Goal: Transaction & Acquisition: Purchase product/service

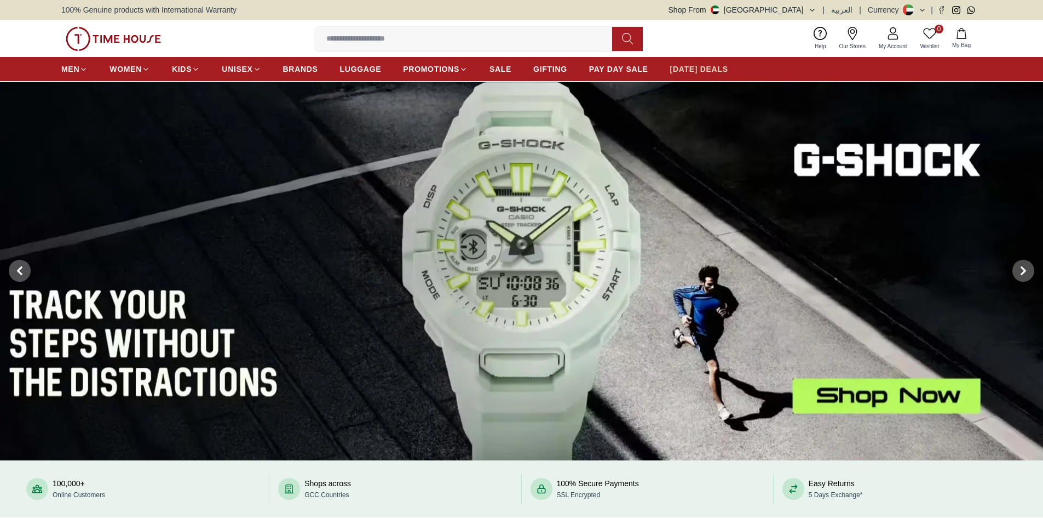
click at [696, 67] on span "[DATE] DEALS" at bounding box center [699, 69] width 58 height 11
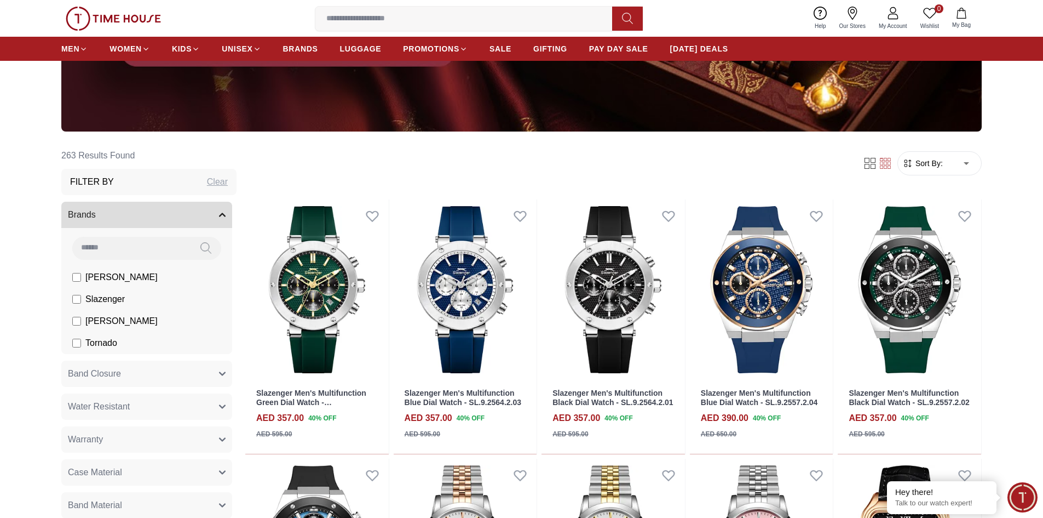
scroll to position [383, 0]
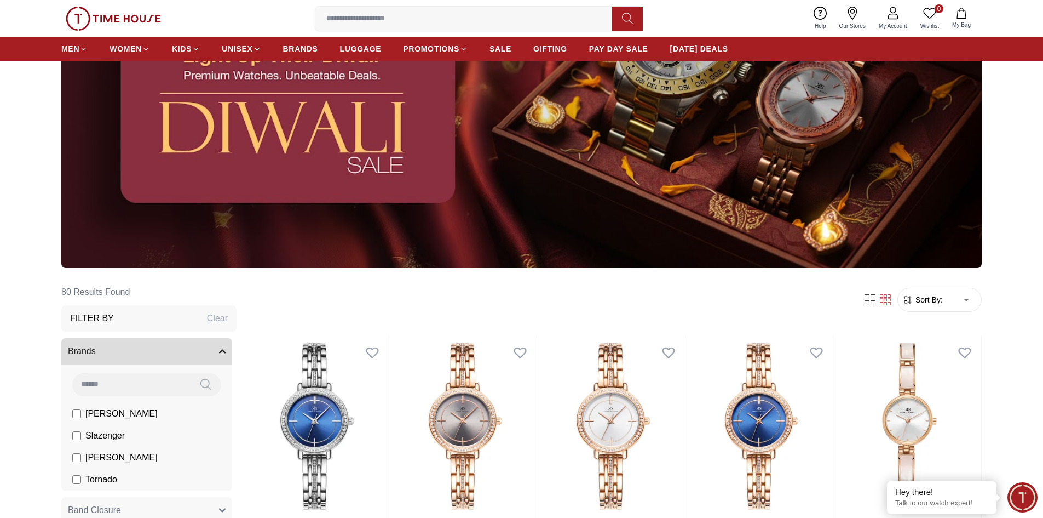
scroll to position [329, 0]
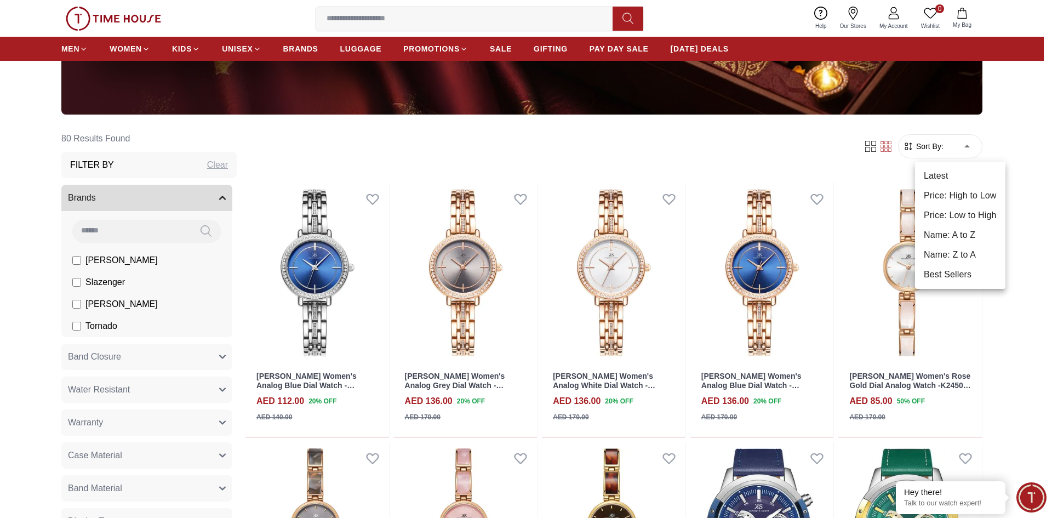
click at [969, 209] on li "Price: Low to High" at bounding box center [960, 215] width 90 height 20
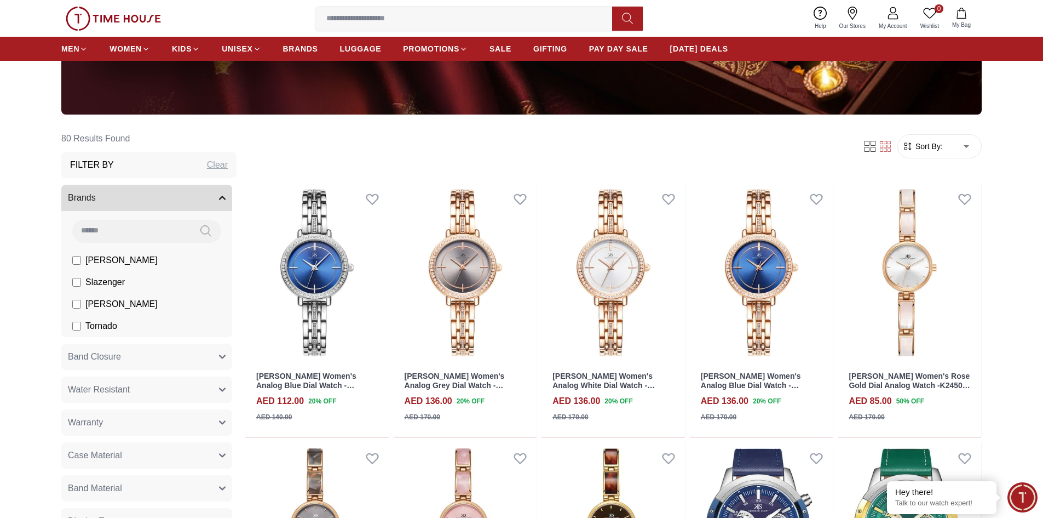
type input "*"
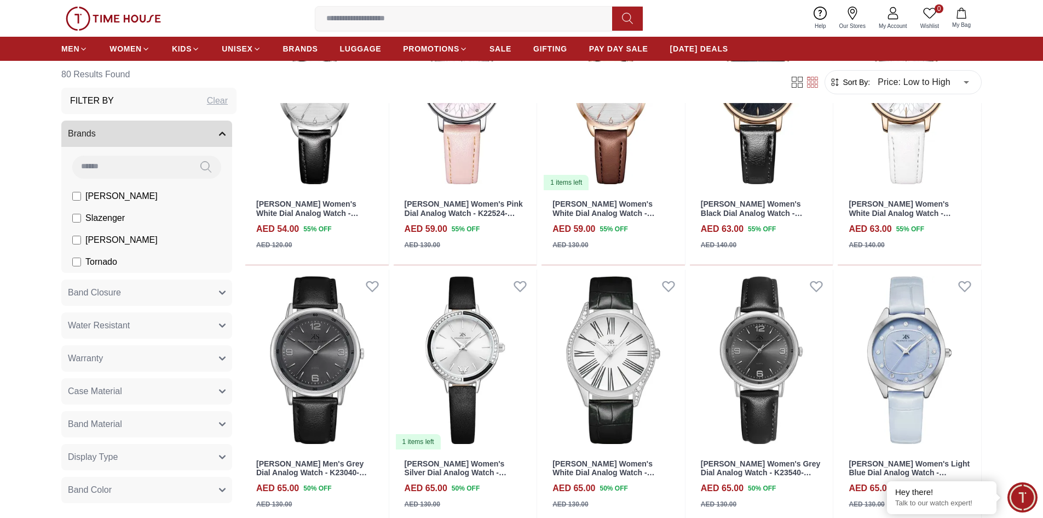
scroll to position [657, 0]
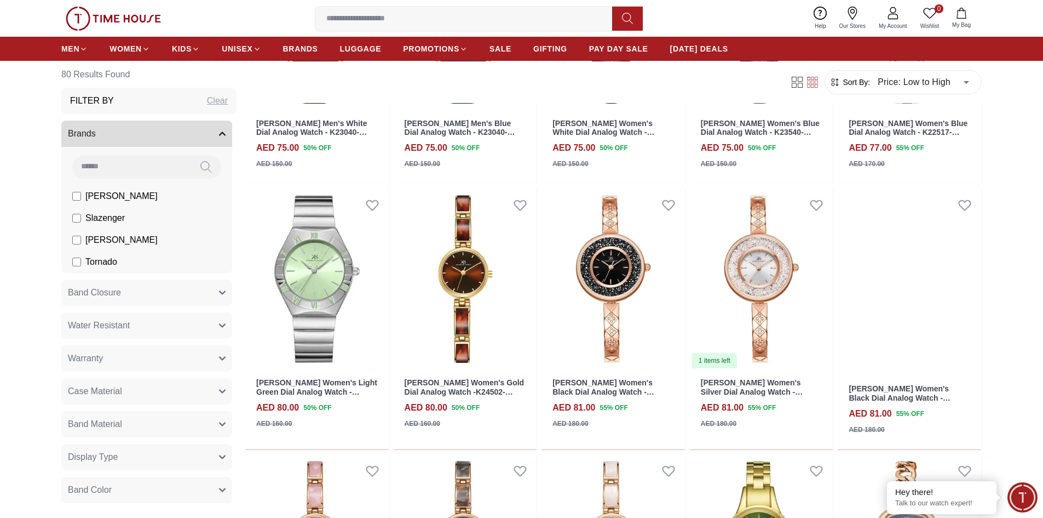
scroll to position [1643, 0]
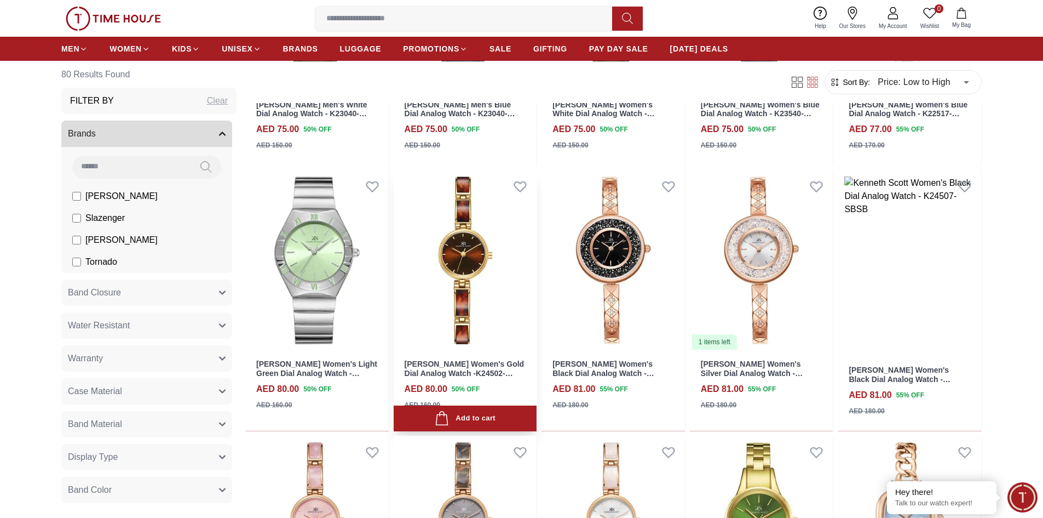
click at [468, 268] on img at bounding box center [466, 260] width 144 height 181
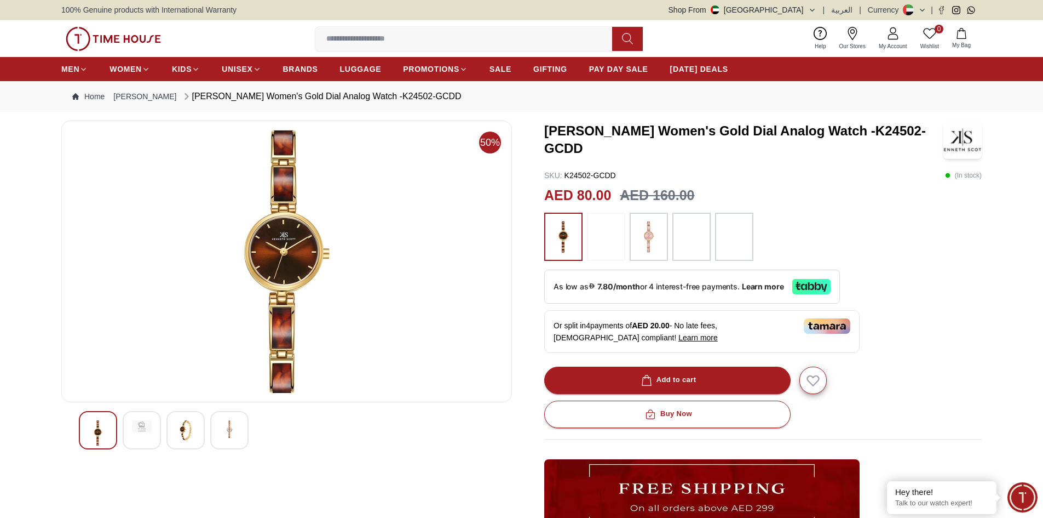
click at [195, 432] on img at bounding box center [186, 430] width 20 height 20
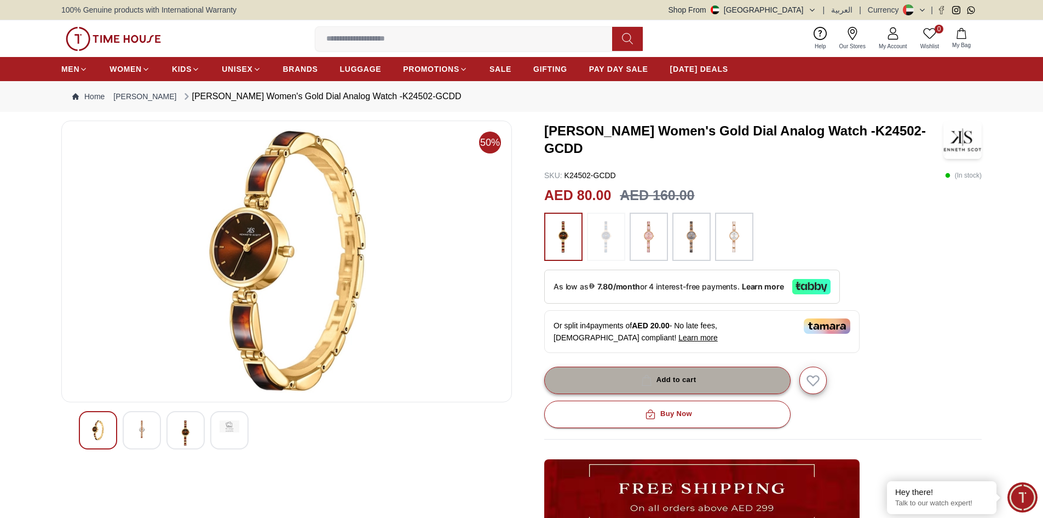
click at [667, 379] on div "Add to cart" at bounding box center [668, 380] width 58 height 13
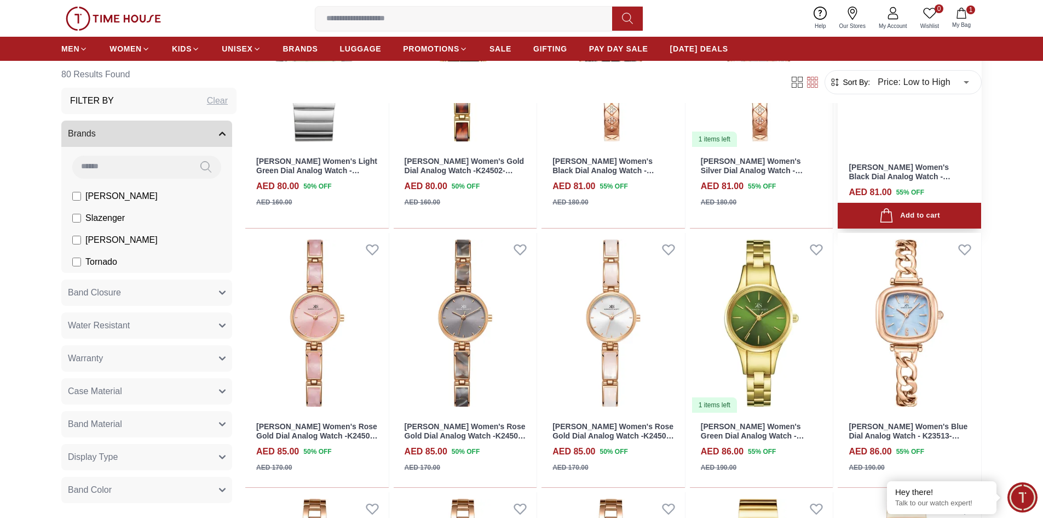
scroll to position [1913, 0]
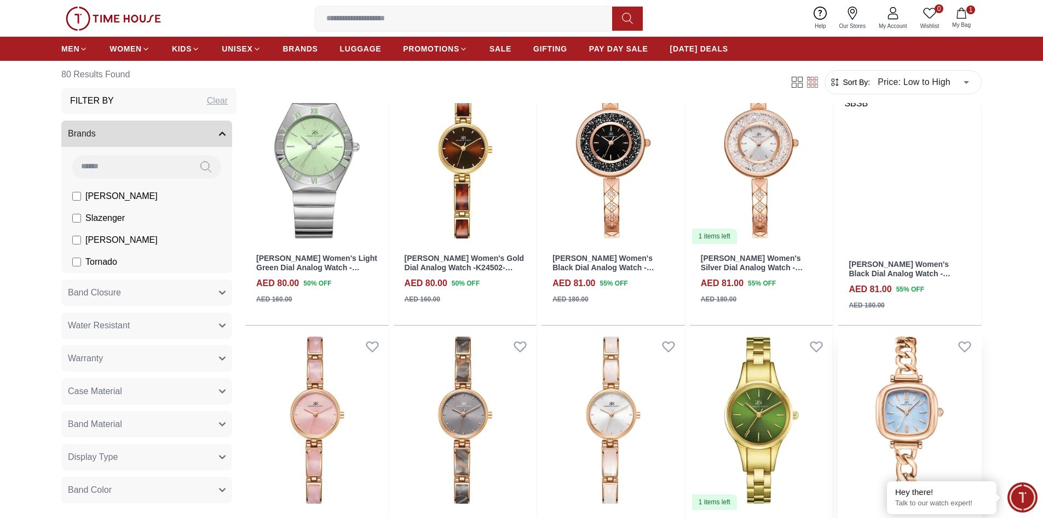
scroll to position [1639, 0]
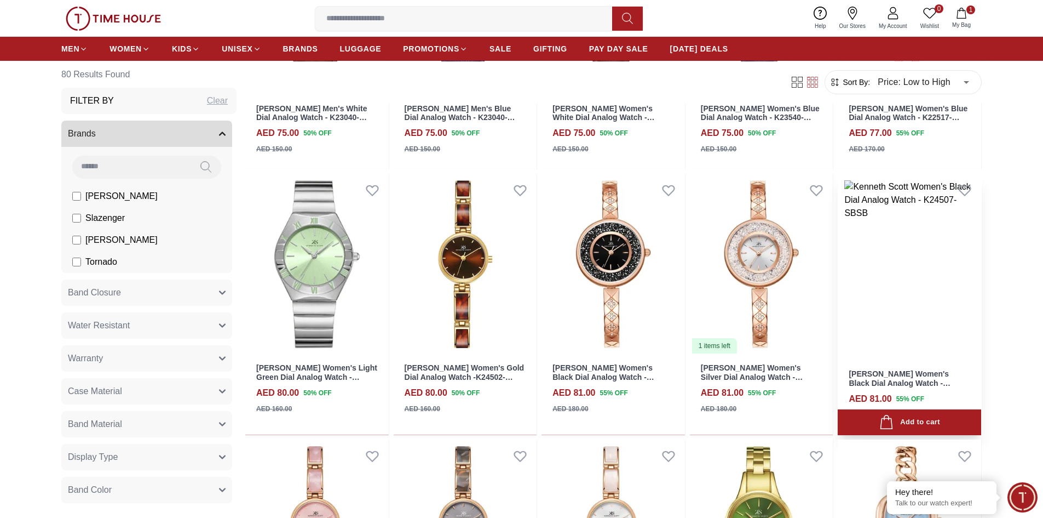
click at [911, 282] on img at bounding box center [910, 267] width 144 height 187
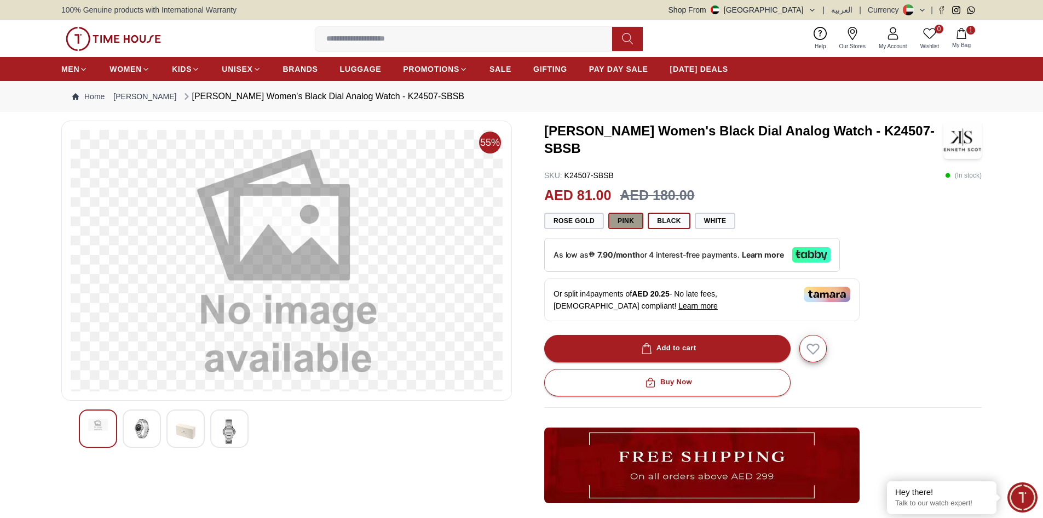
click at [623, 218] on button "Pink" at bounding box center [626, 221] width 35 height 16
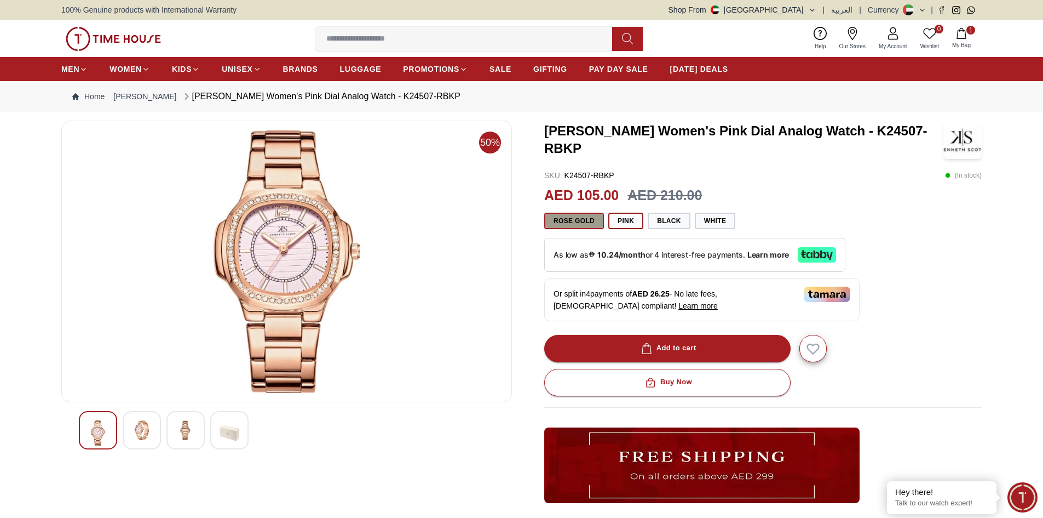
click at [566, 218] on button "Rose gold" at bounding box center [574, 221] width 60 height 16
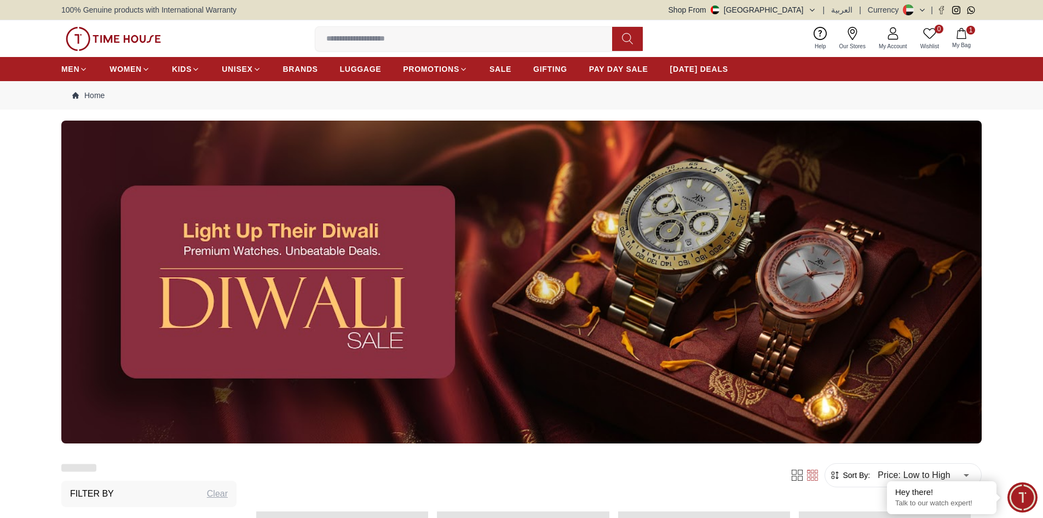
scroll to position [1366, 0]
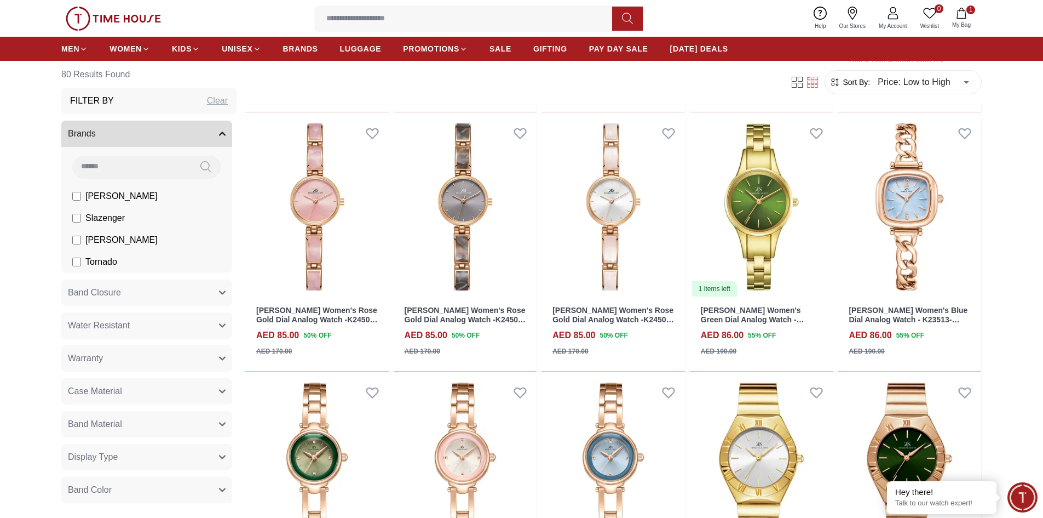
scroll to position [1968, 0]
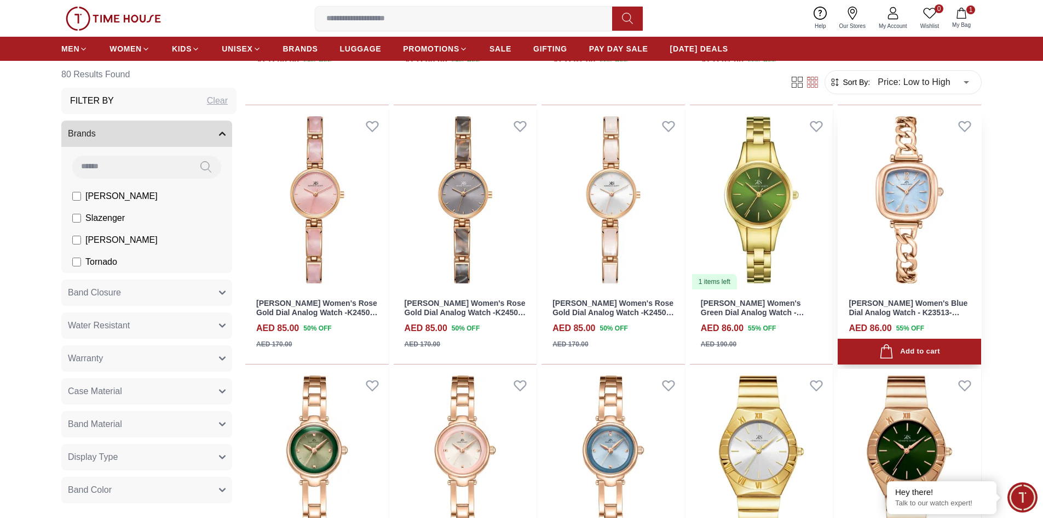
scroll to position [1968, 0]
click at [894, 187] on img at bounding box center [910, 201] width 144 height 181
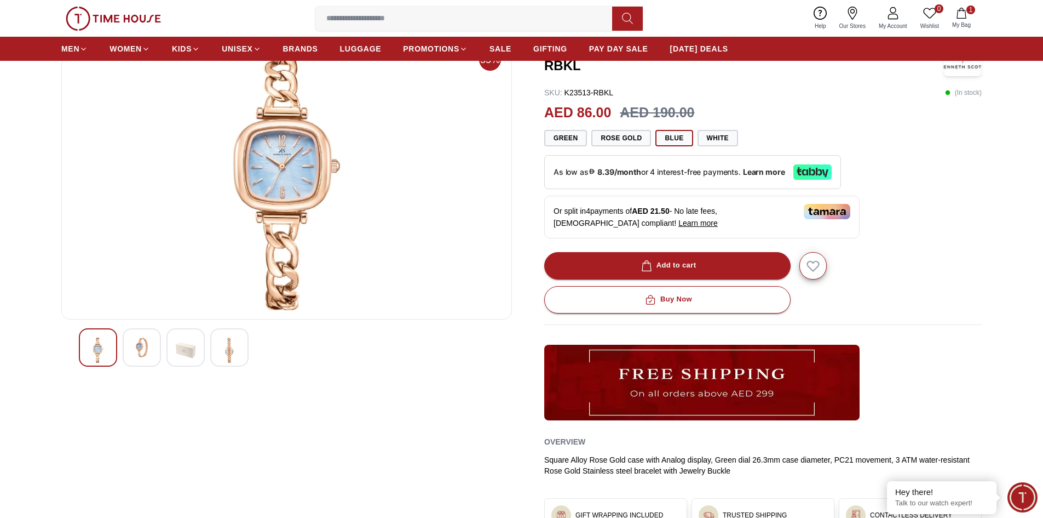
scroll to position [110, 0]
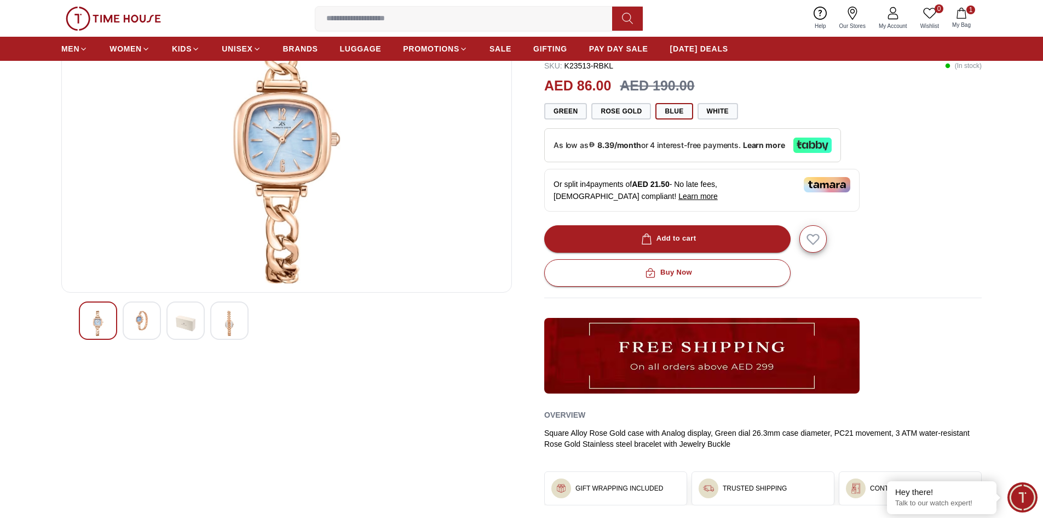
click at [230, 322] on img at bounding box center [230, 323] width 20 height 25
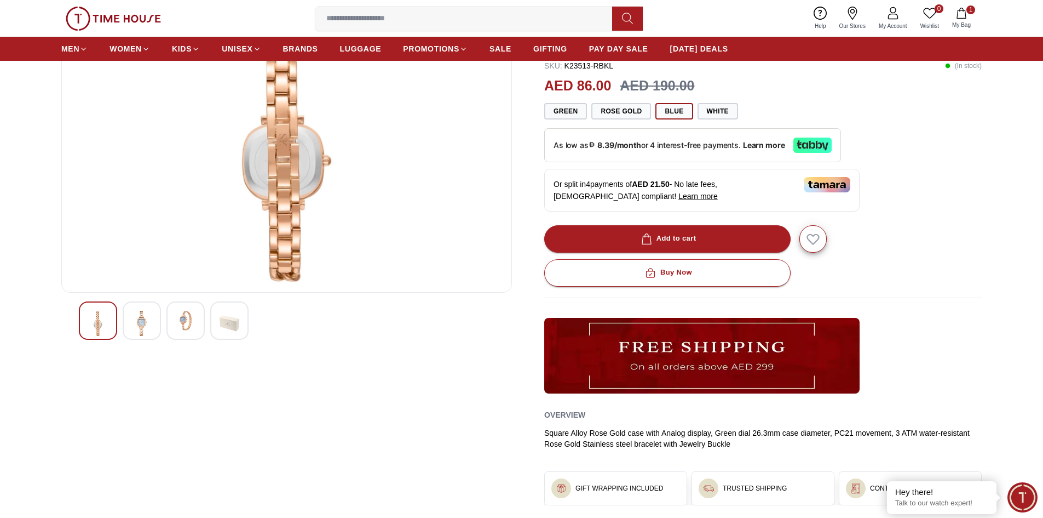
click at [181, 325] on img at bounding box center [186, 321] width 20 height 20
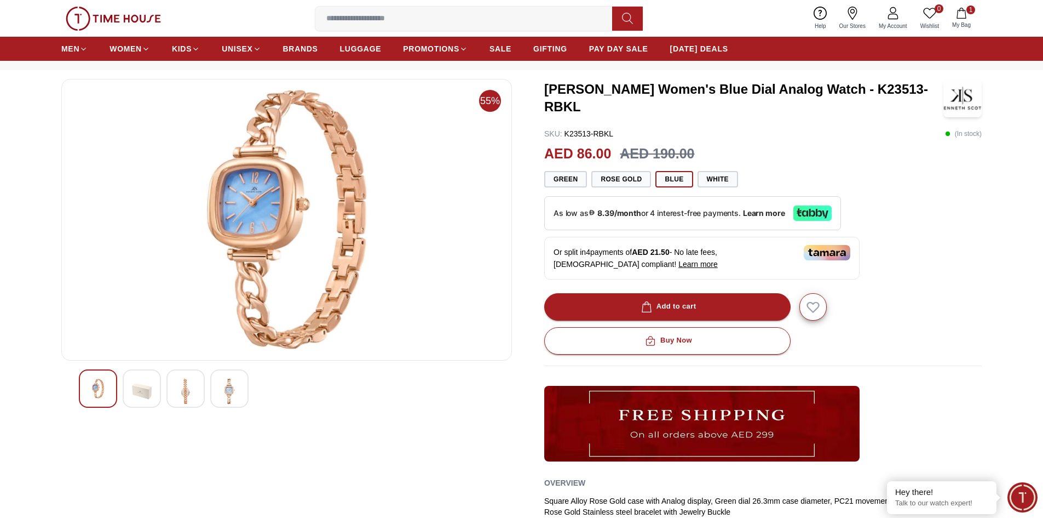
scroll to position [0, 0]
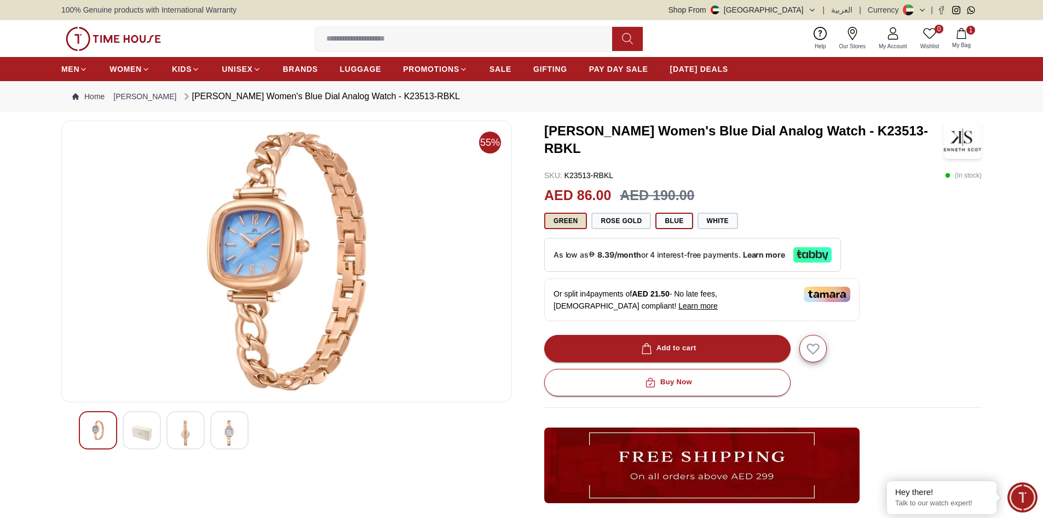
click at [561, 222] on button "Green" at bounding box center [565, 221] width 43 height 16
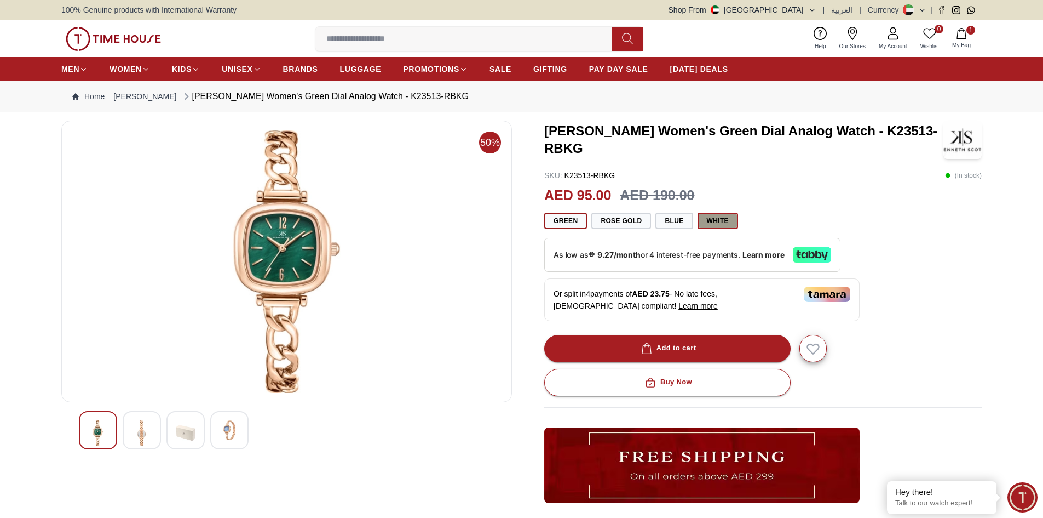
click at [730, 217] on button "White" at bounding box center [718, 221] width 41 height 16
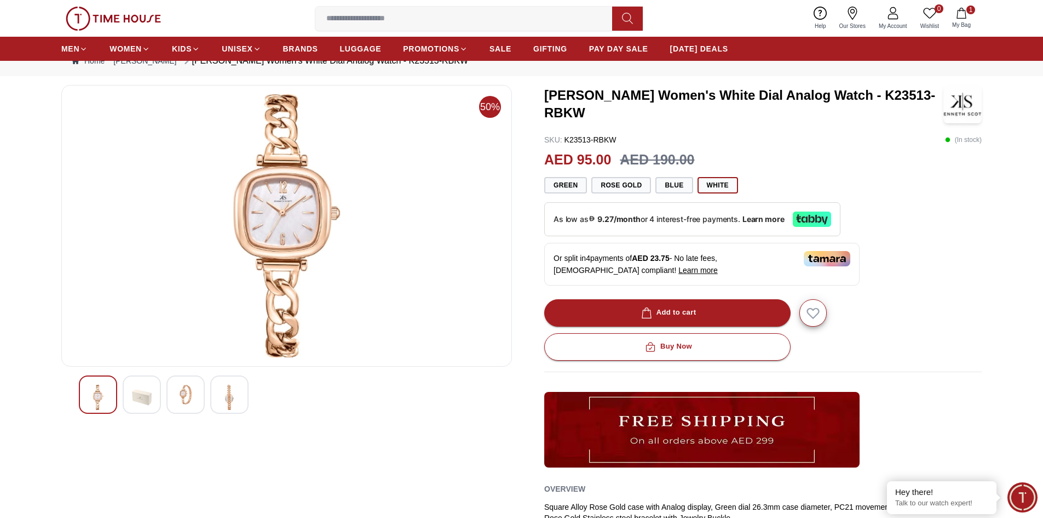
scroll to position [55, 0]
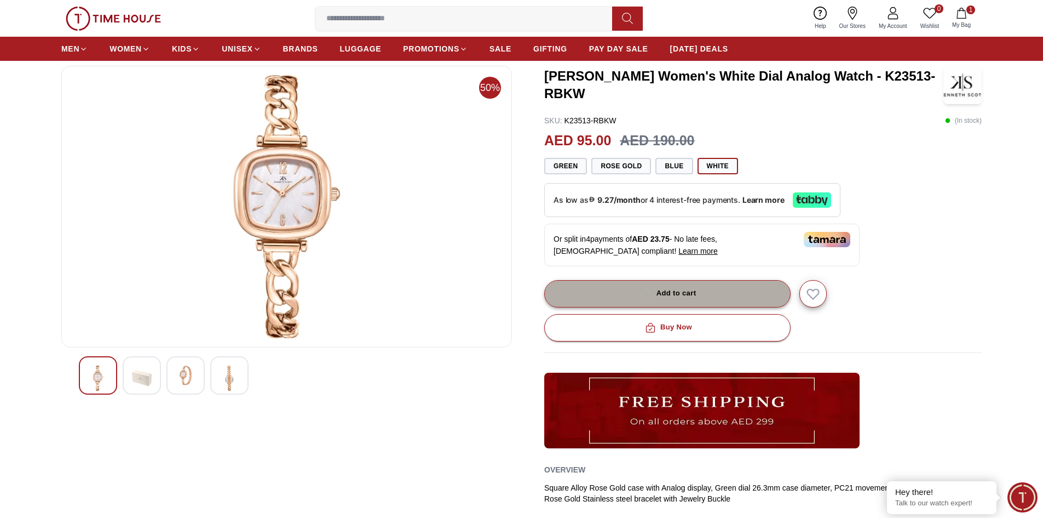
click at [678, 297] on div "Add to cart" at bounding box center [668, 293] width 58 height 13
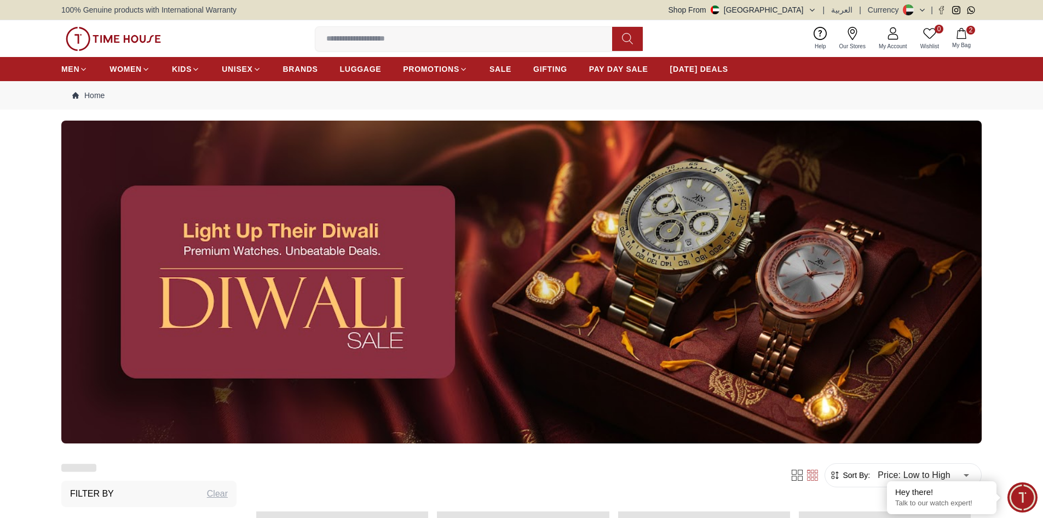
scroll to position [1366, 0]
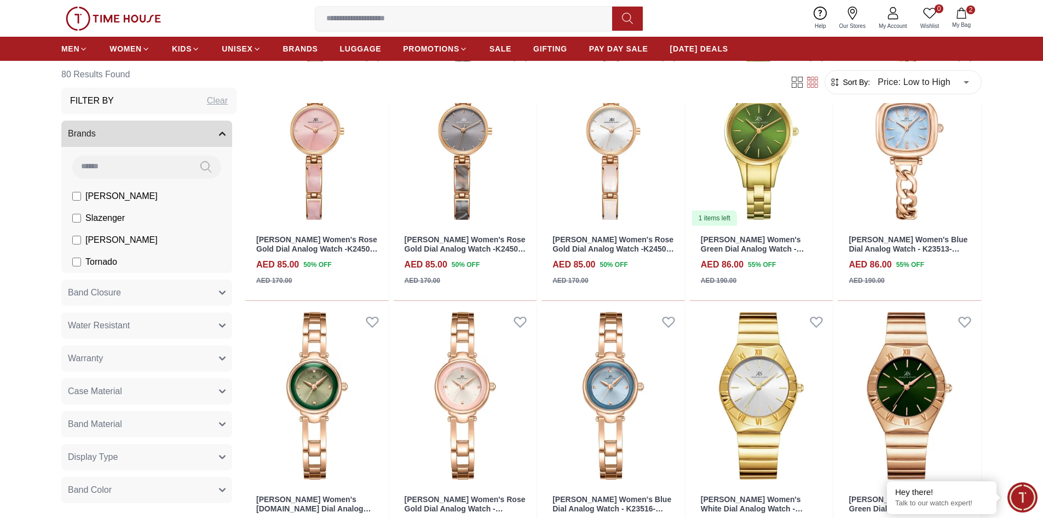
scroll to position [2187, 0]
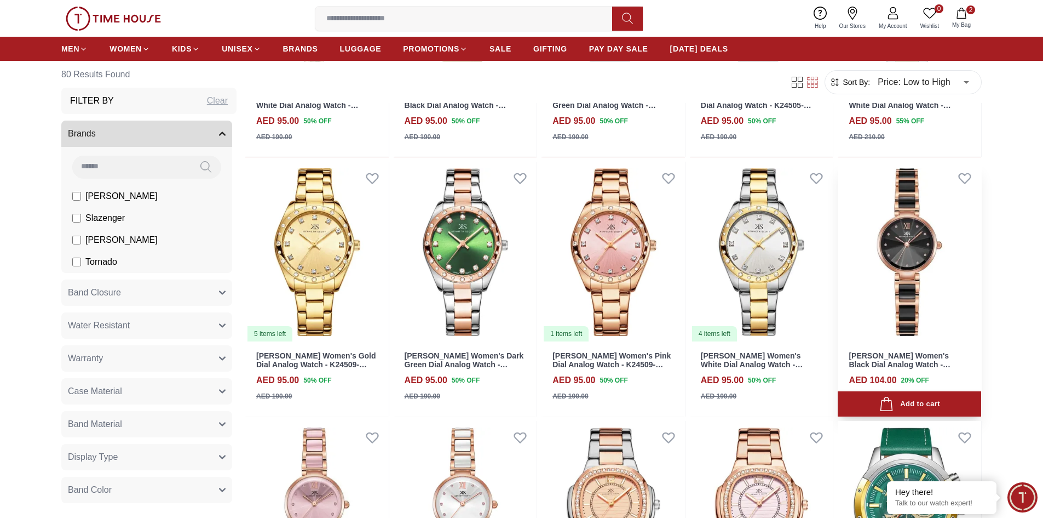
scroll to position [3064, 0]
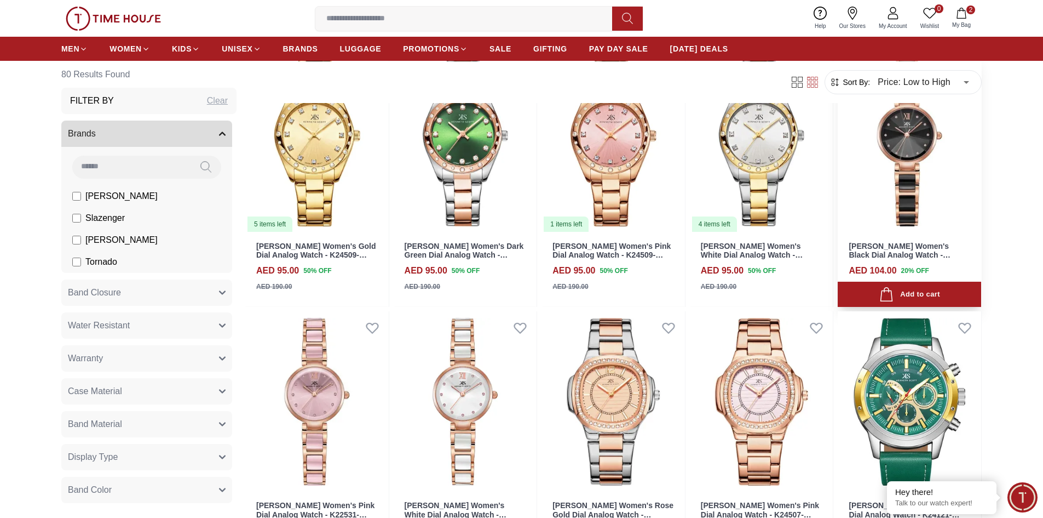
click at [901, 164] on img at bounding box center [910, 142] width 144 height 181
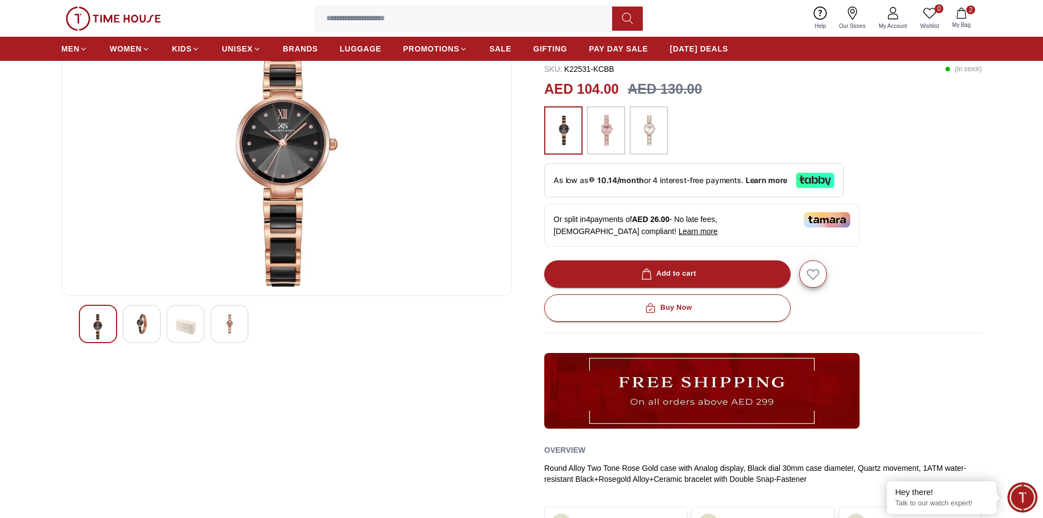
scroll to position [110, 0]
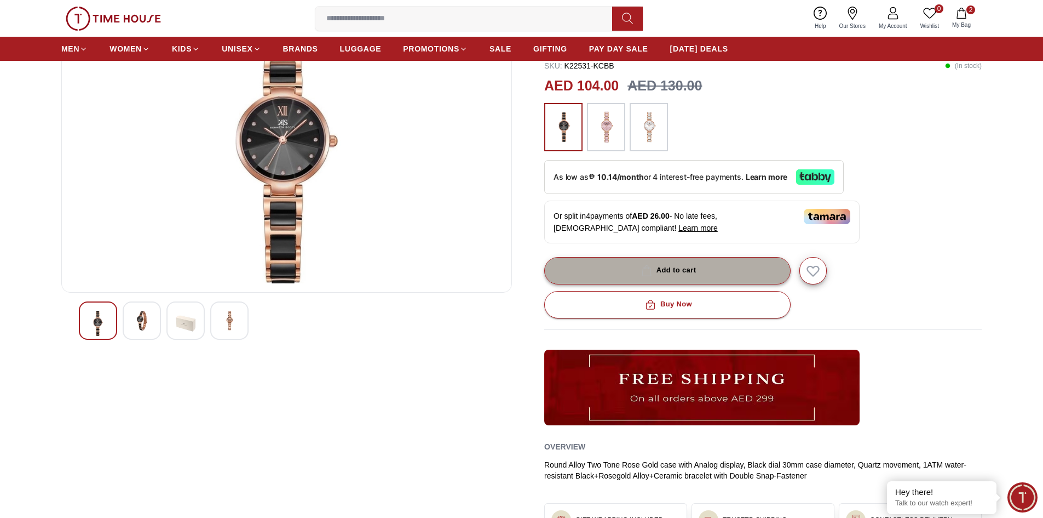
click at [682, 266] on div "Add to cart" at bounding box center [668, 270] width 58 height 13
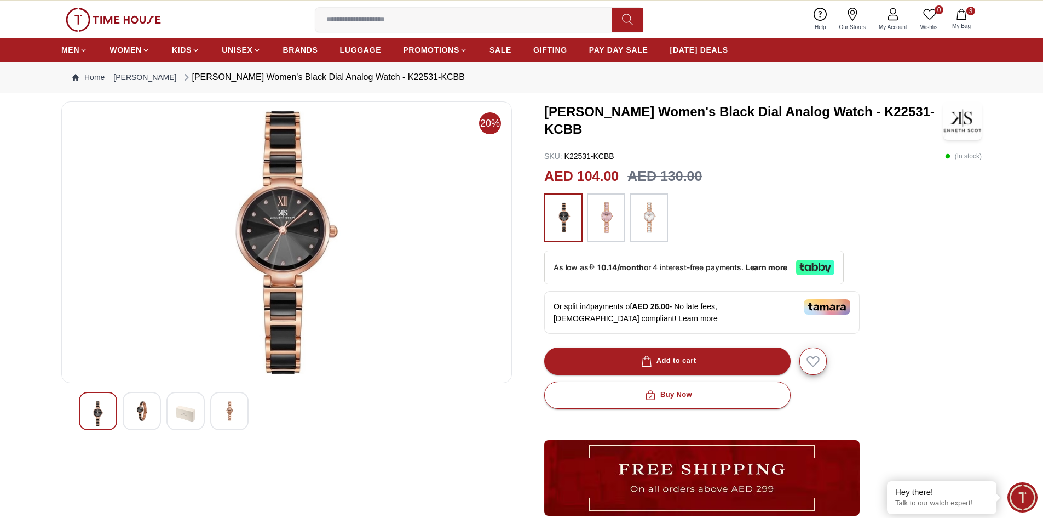
scroll to position [0, 0]
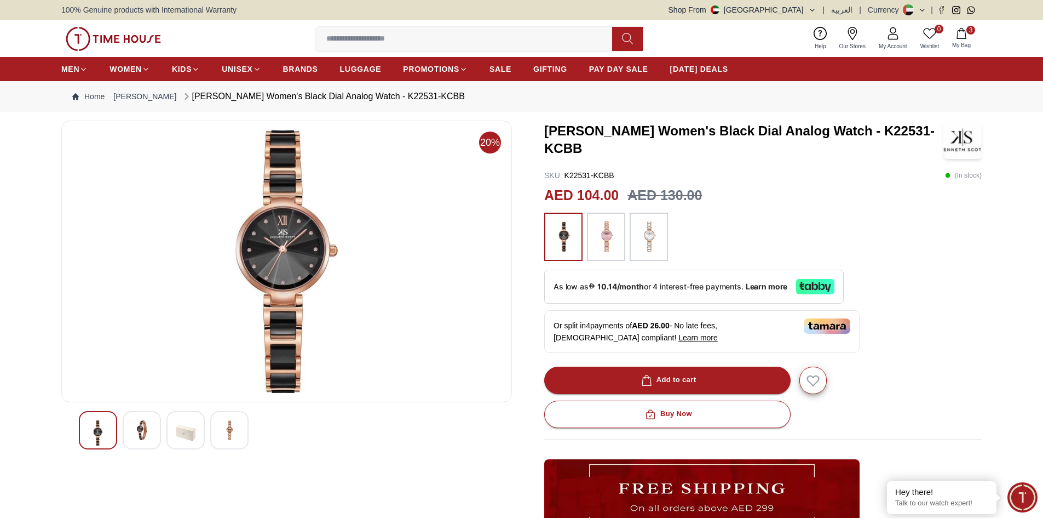
click at [657, 244] on img at bounding box center [648, 236] width 27 height 37
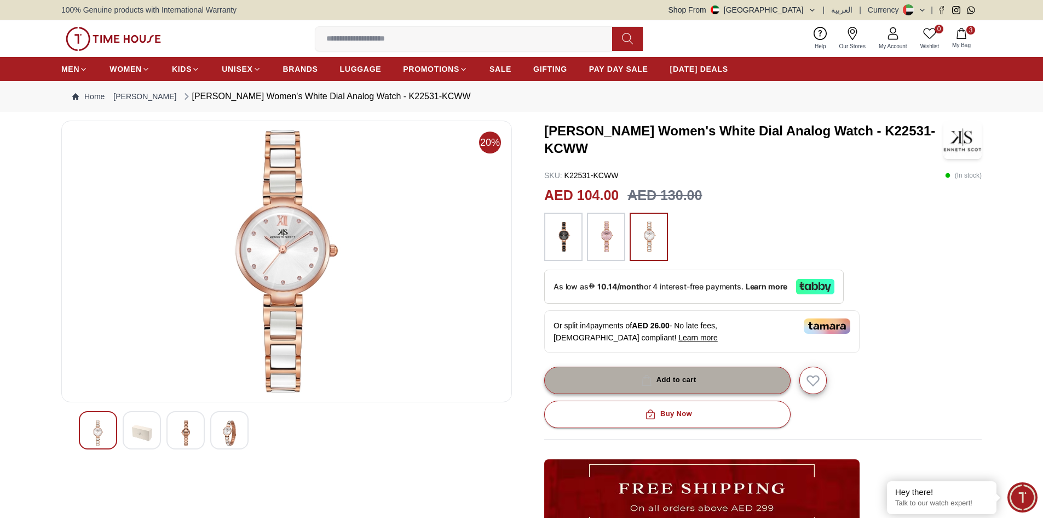
click at [668, 378] on div "Add to cart" at bounding box center [668, 380] width 58 height 13
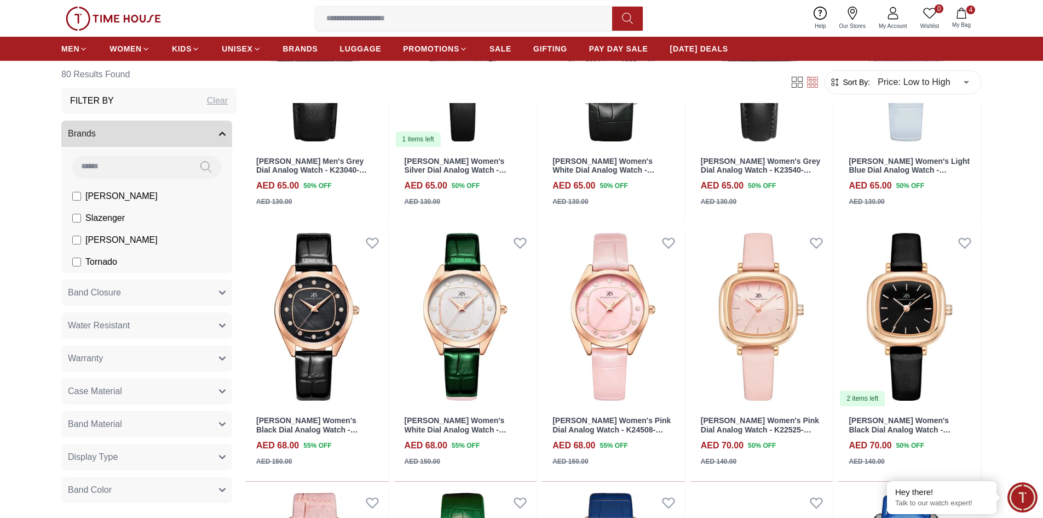
scroll to position [1366, 0]
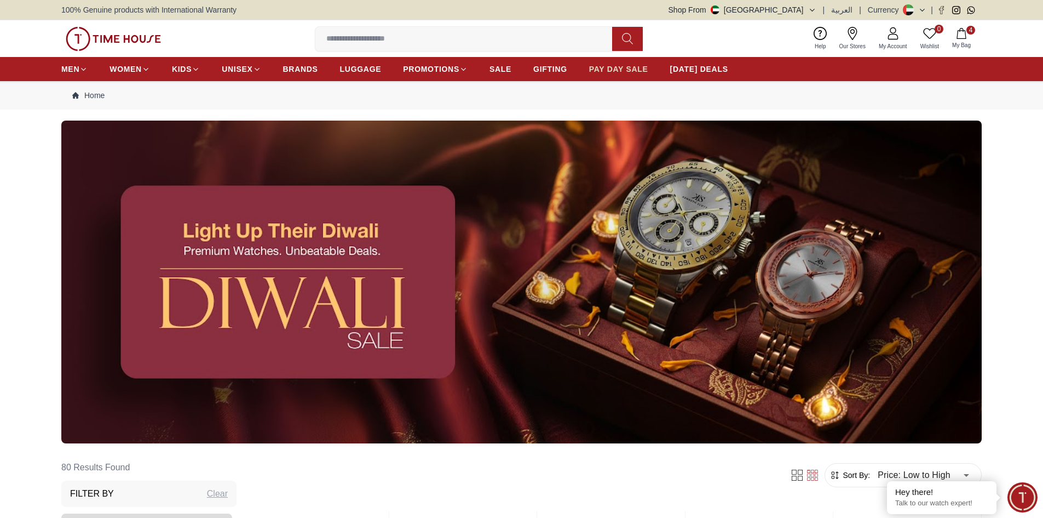
click at [621, 67] on span "PAY DAY SALE" at bounding box center [618, 69] width 59 height 11
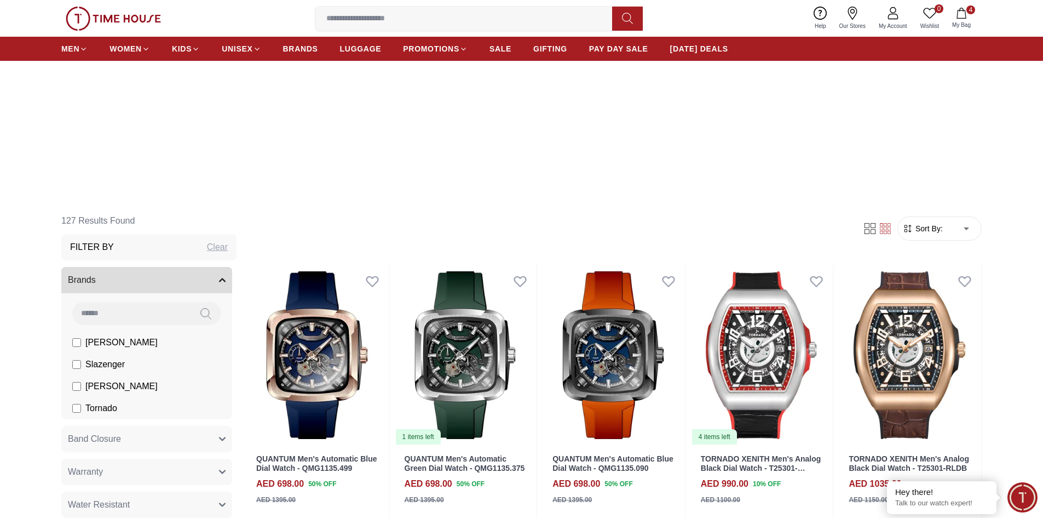
scroll to position [164, 0]
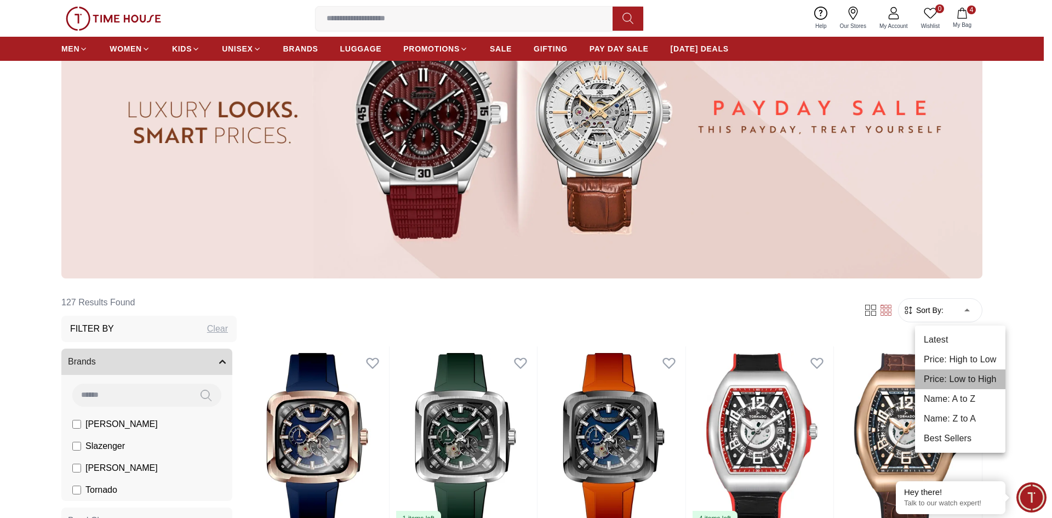
click at [959, 381] on li "Price: Low to High" at bounding box center [960, 379] width 90 height 20
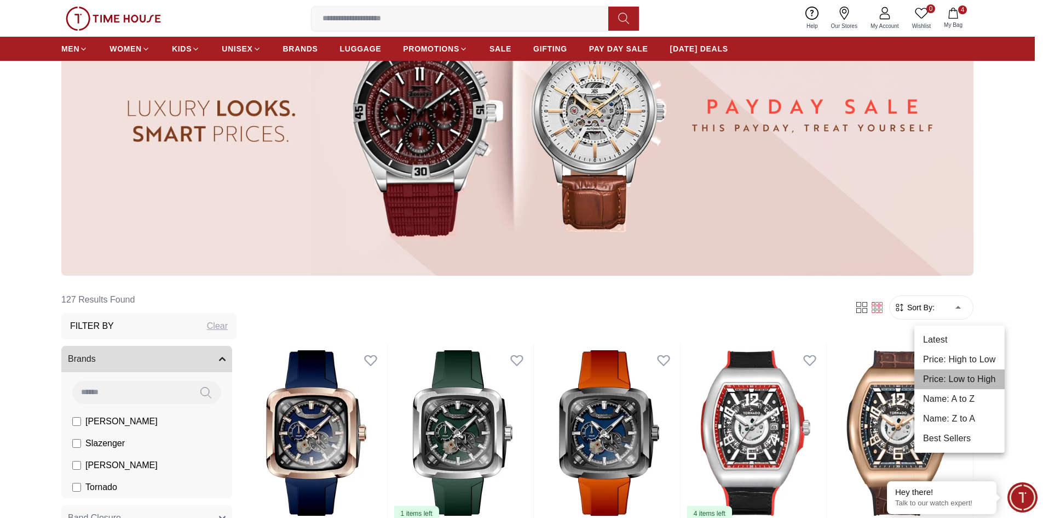
type input "*"
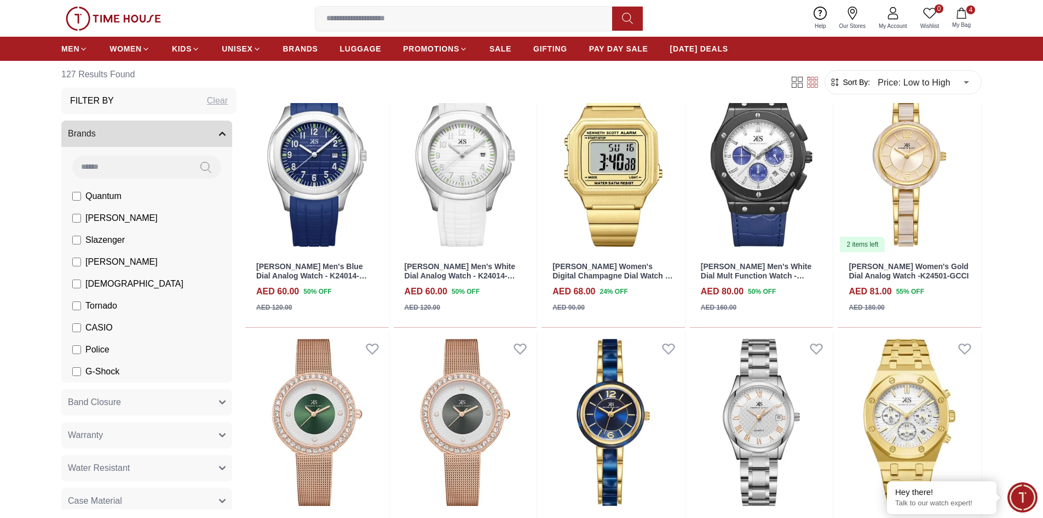
scroll to position [603, 0]
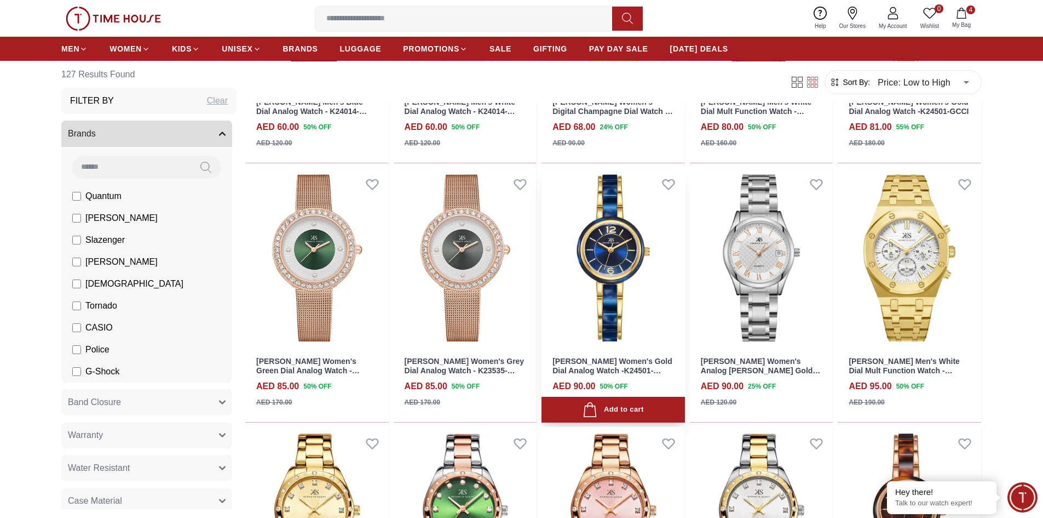
click at [620, 239] on img at bounding box center [614, 258] width 144 height 181
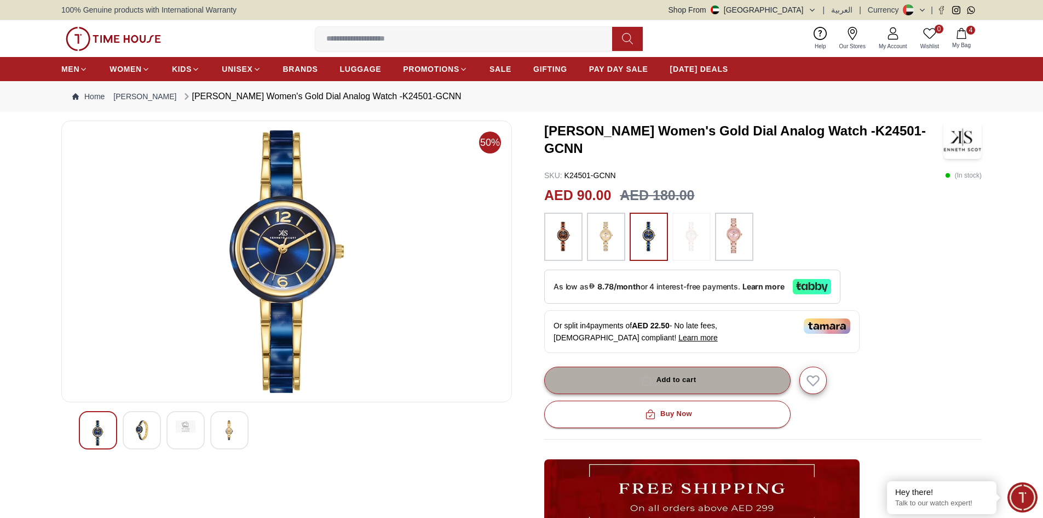
click at [667, 381] on div "Add to cart" at bounding box center [668, 380] width 58 height 13
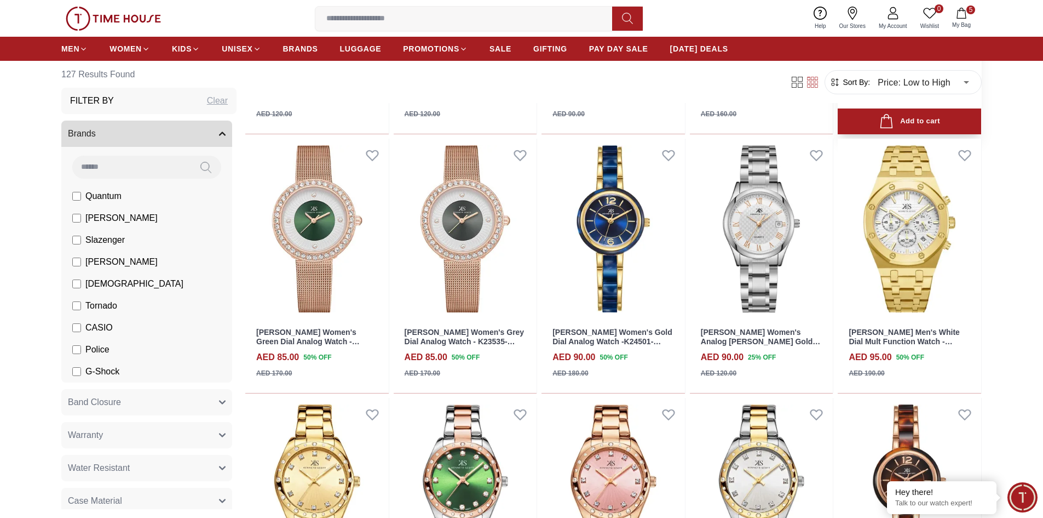
scroll to position [822, 0]
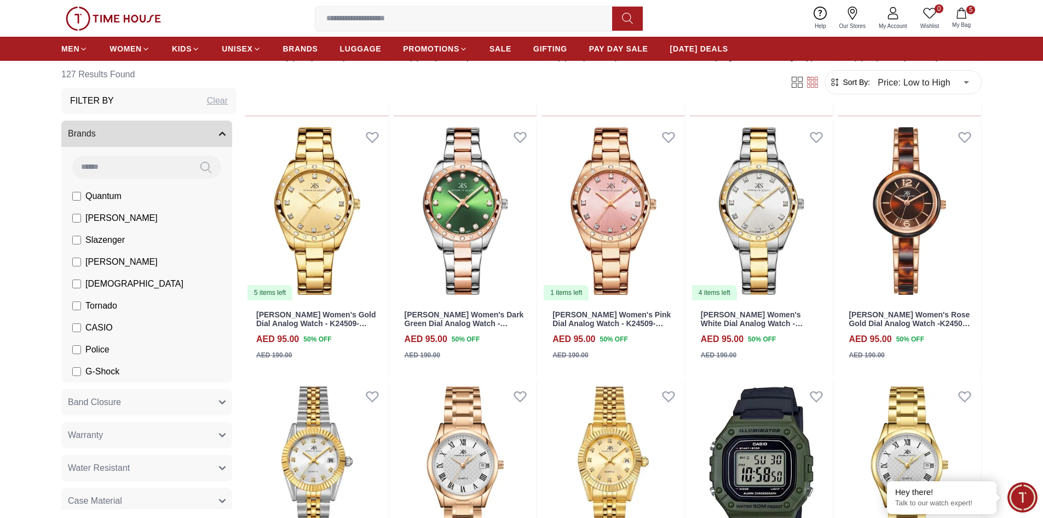
scroll to position [822, 0]
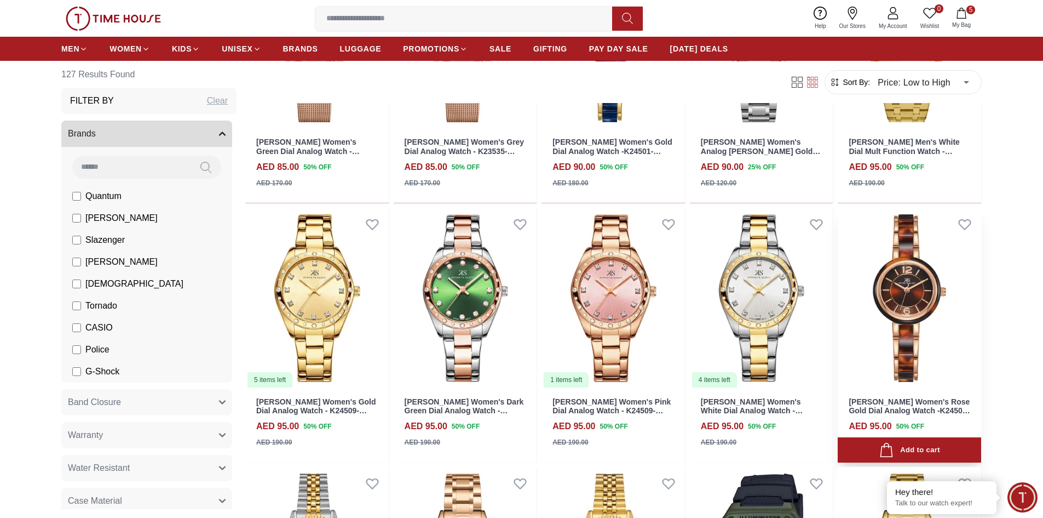
click at [893, 296] on img at bounding box center [910, 298] width 144 height 181
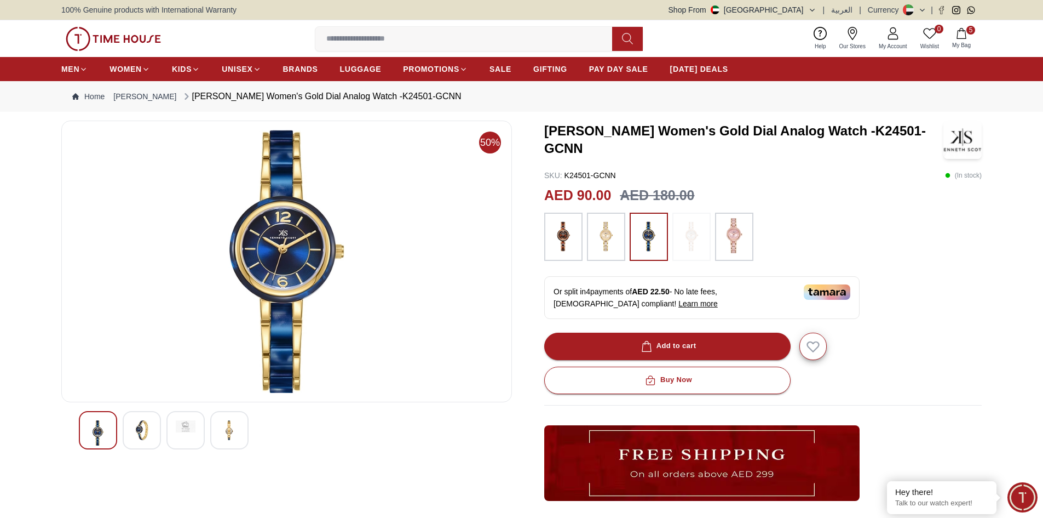
click at [595, 237] on img at bounding box center [606, 236] width 27 height 37
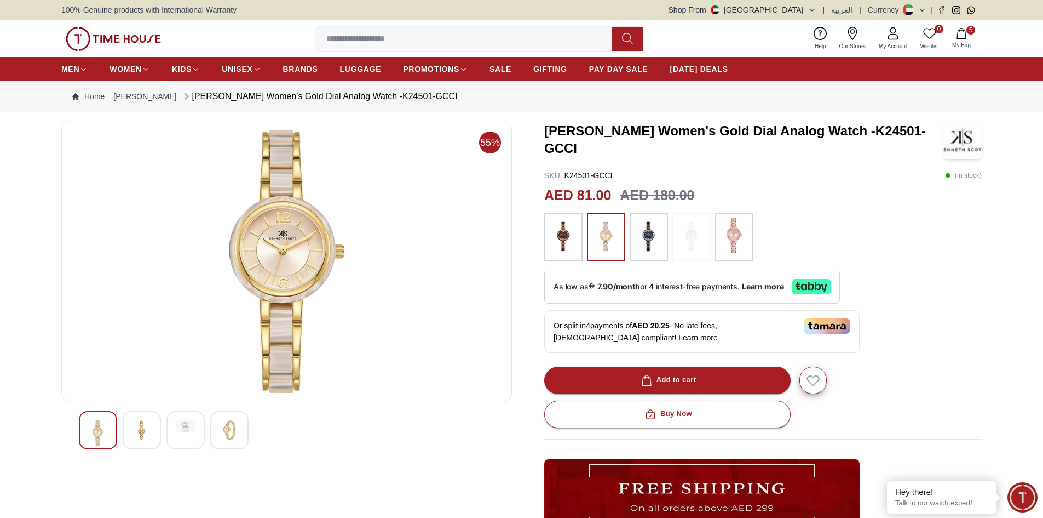
click at [566, 245] on img at bounding box center [563, 236] width 27 height 37
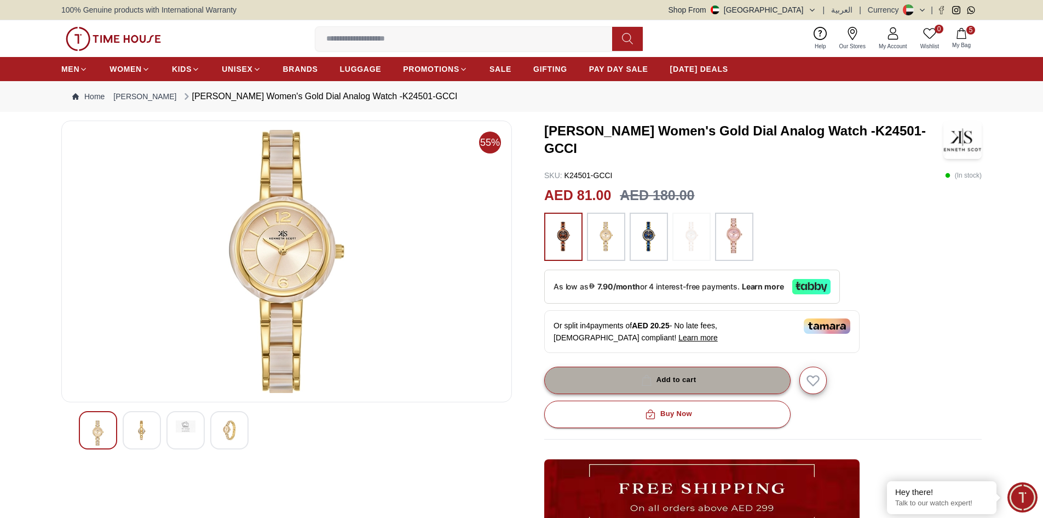
click at [669, 376] on div "Add to cart" at bounding box center [668, 380] width 58 height 13
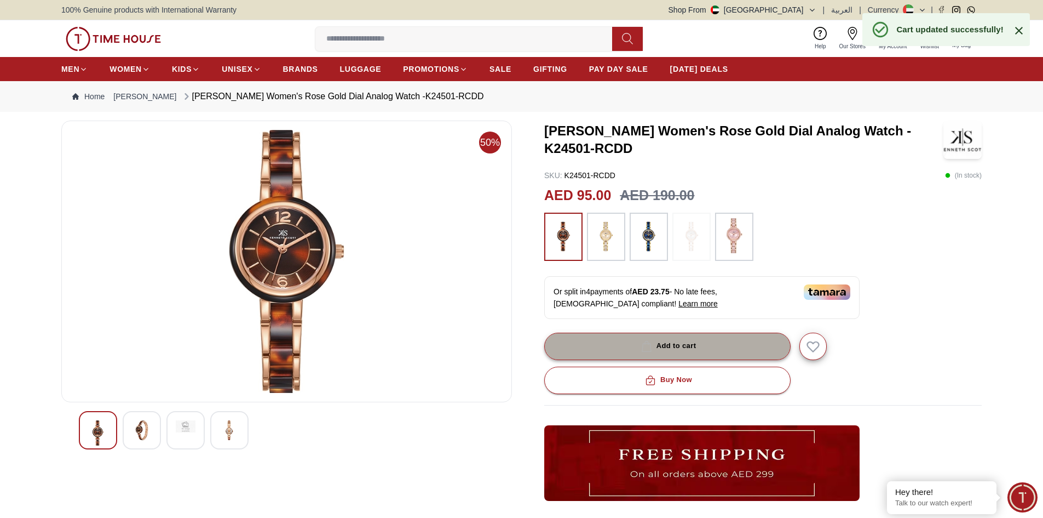
click at [676, 346] on div "Add to cart" at bounding box center [668, 346] width 58 height 13
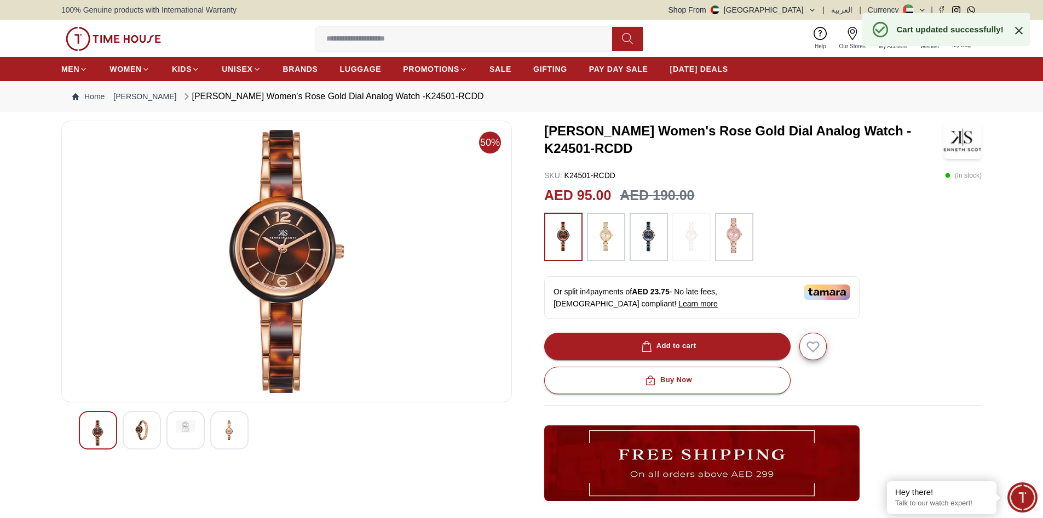
click at [1018, 29] on icon at bounding box center [1020, 31] width 8 height 8
click at [962, 33] on icon "button" at bounding box center [961, 33] width 11 height 11
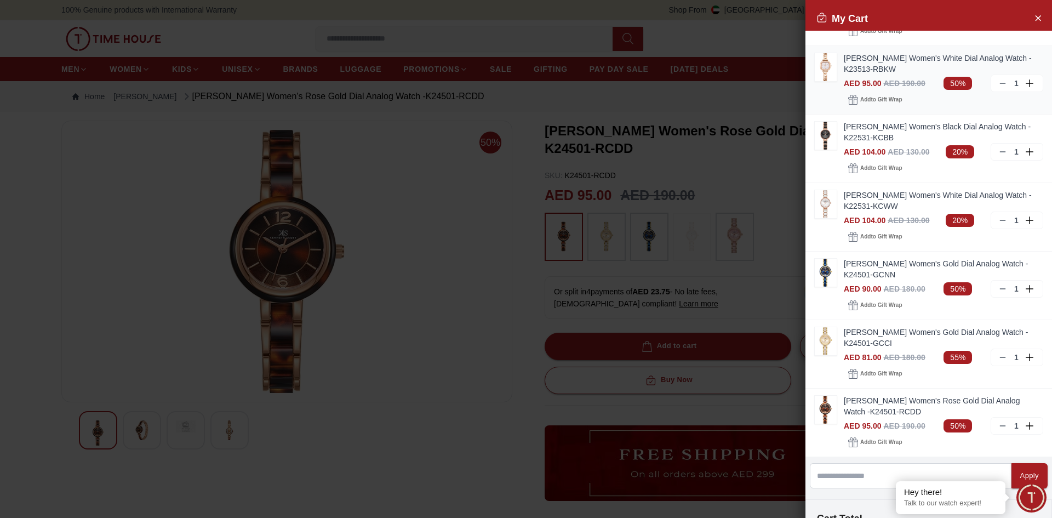
scroll to position [164, 0]
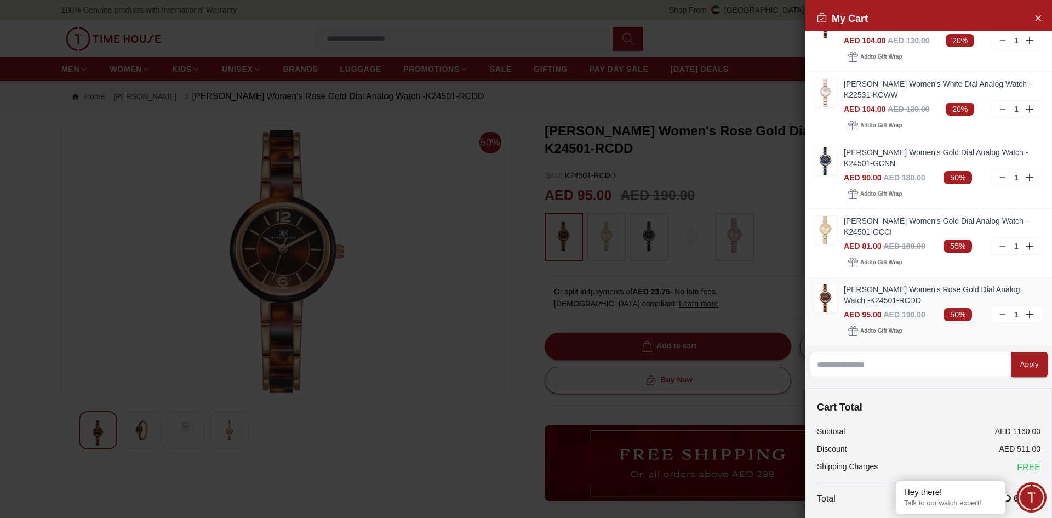
click at [998, 316] on icon at bounding box center [1002, 314] width 9 height 9
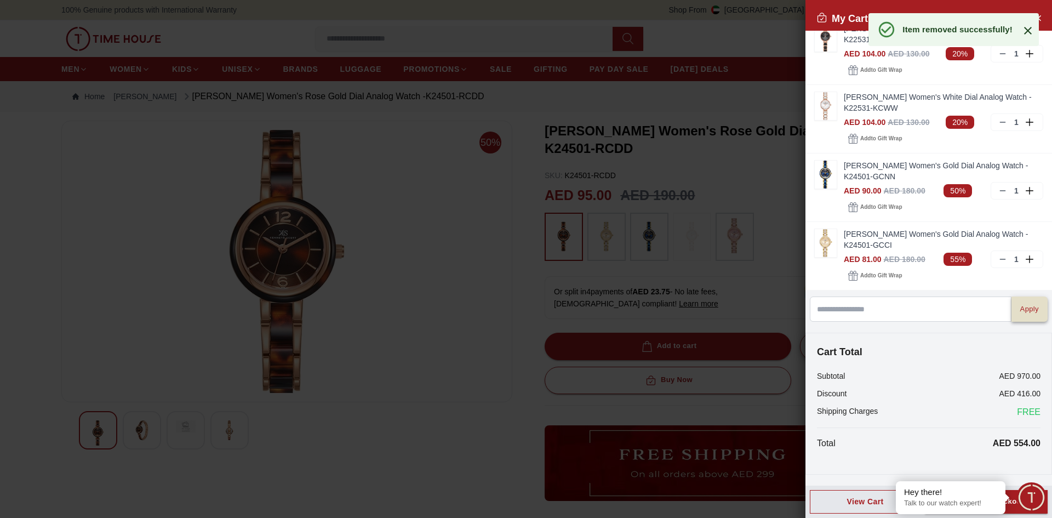
scroll to position [151, 0]
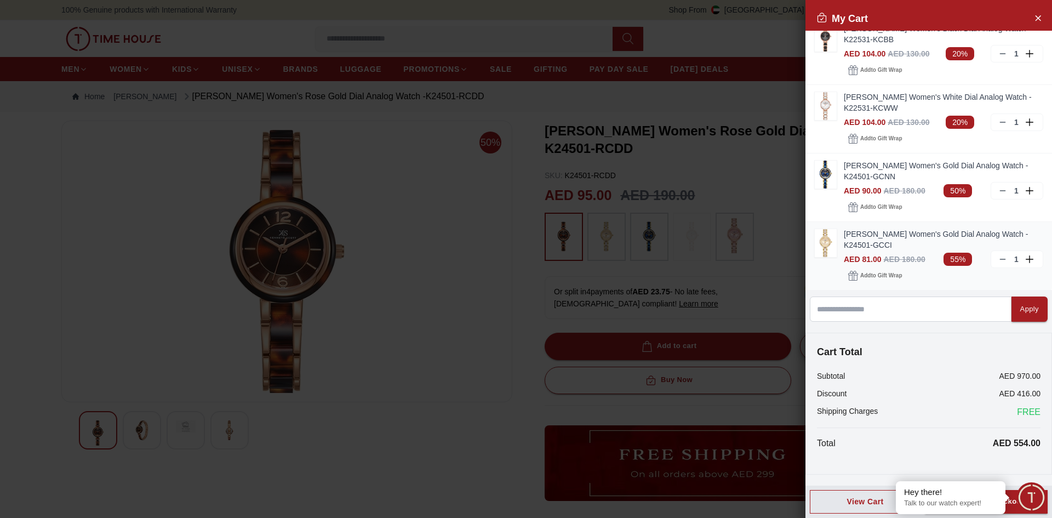
click at [903, 232] on link "[PERSON_NAME] Women's Gold Dial Analog Watch -K24501-GCCI" at bounding box center [943, 239] width 199 height 22
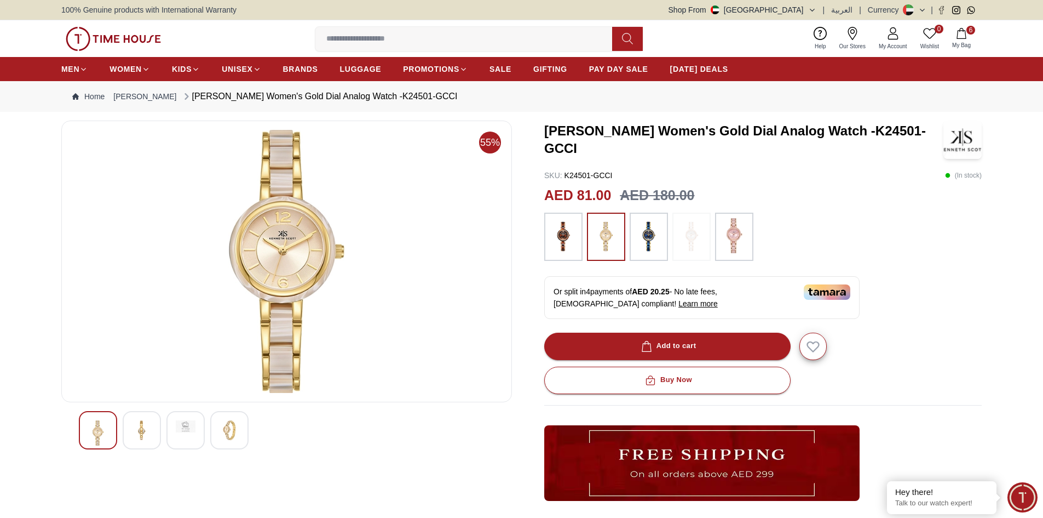
click at [964, 32] on icon "button" at bounding box center [961, 33] width 9 height 11
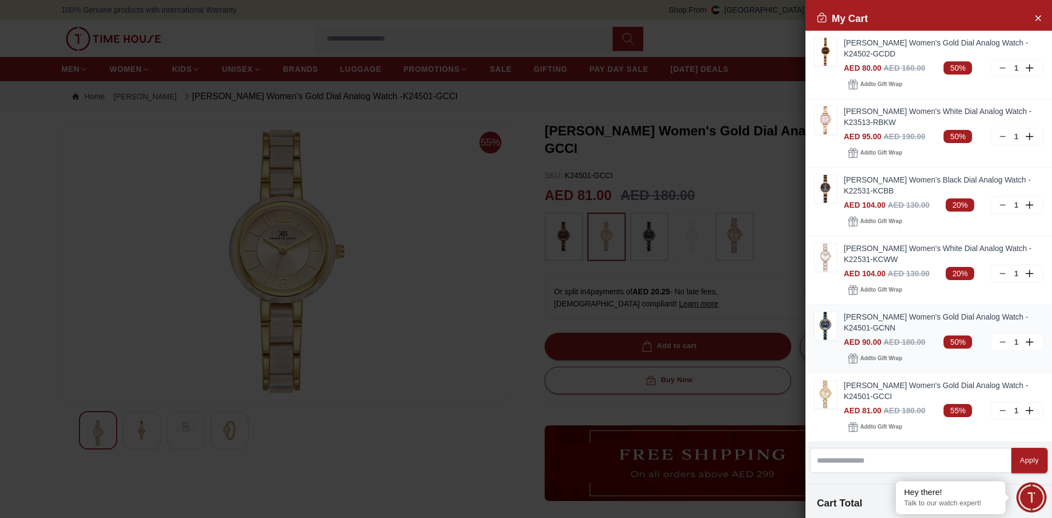
click at [869, 315] on link "[PERSON_NAME] Women's Gold Dial Analog Watch -K24501-GCNN" at bounding box center [943, 322] width 199 height 22
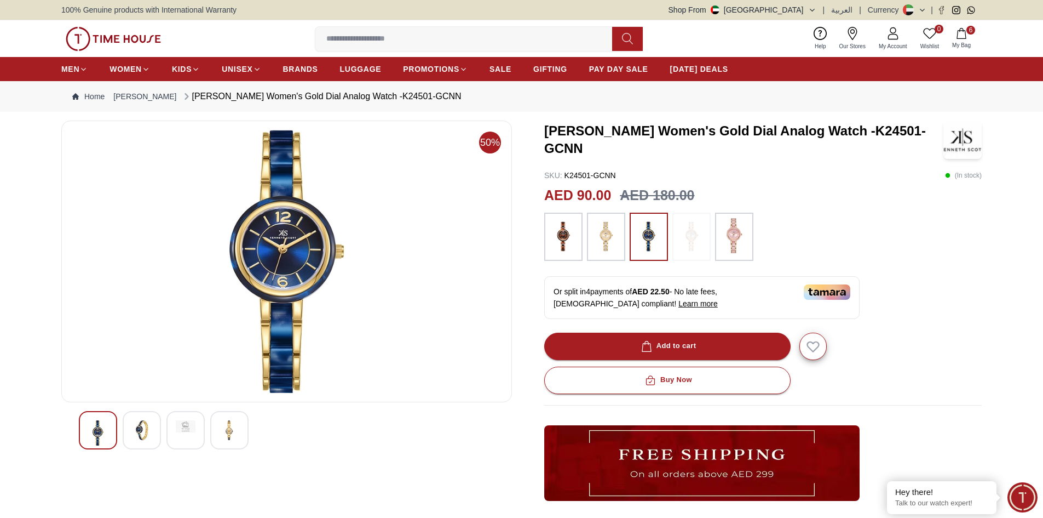
click at [959, 32] on icon "button" at bounding box center [961, 33] width 11 height 11
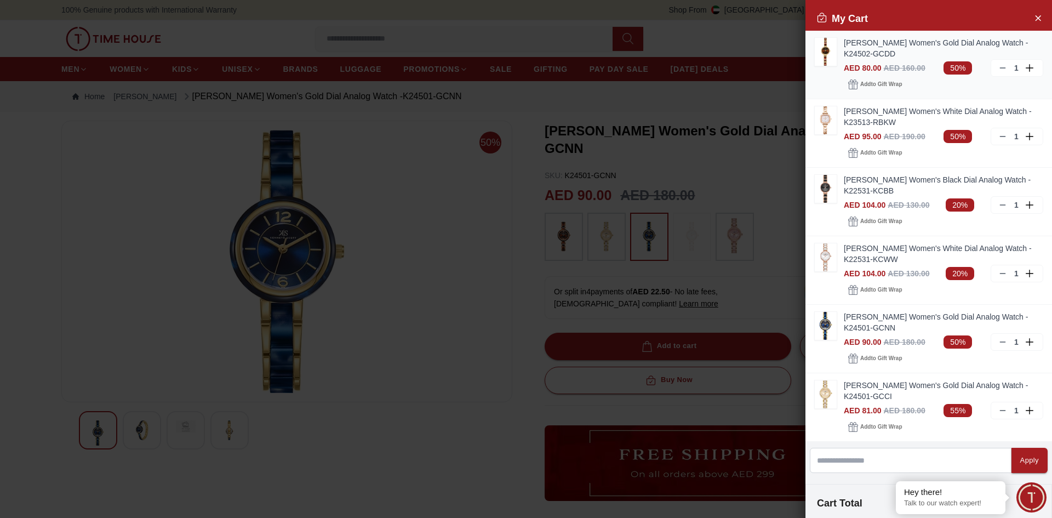
click at [863, 43] on link "[PERSON_NAME] Women's Gold Dial Analog Watch -K24502-GCDD" at bounding box center [943, 48] width 199 height 22
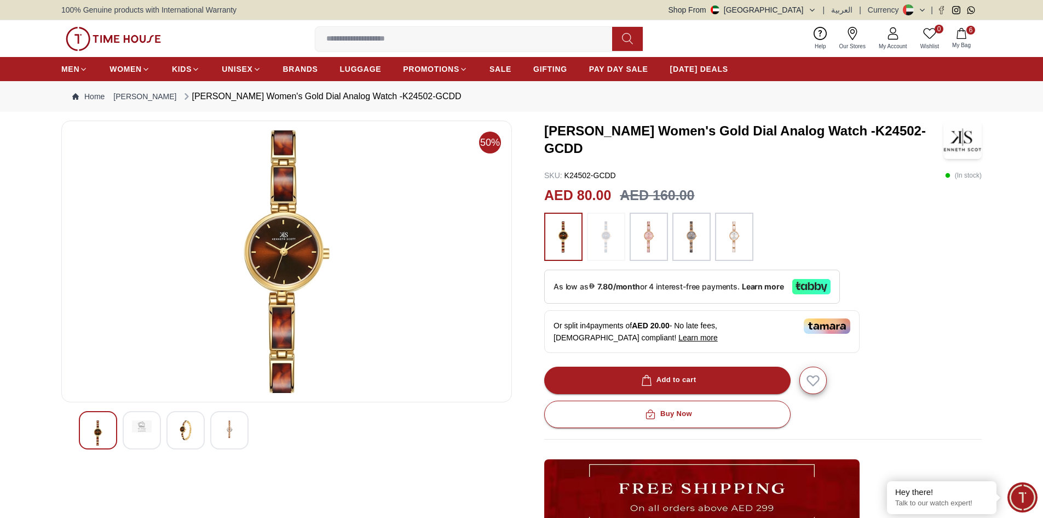
click at [689, 240] on img at bounding box center [691, 236] width 27 height 37
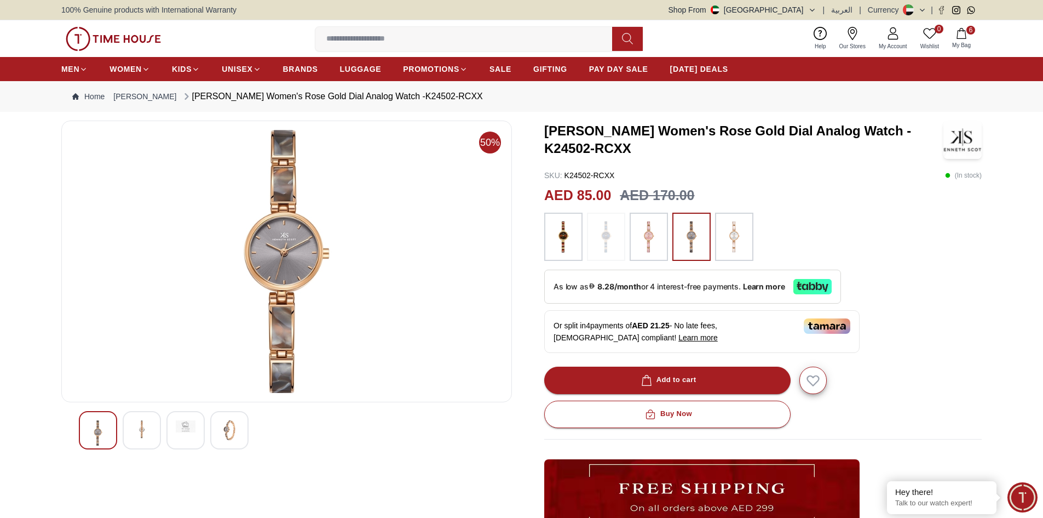
click at [564, 247] on img at bounding box center [563, 236] width 27 height 37
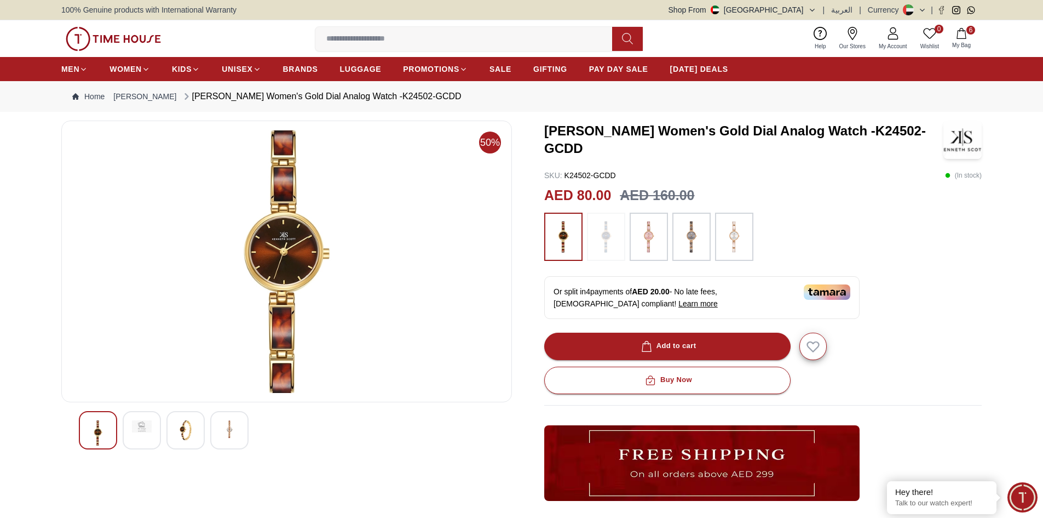
click at [685, 233] on img at bounding box center [691, 236] width 27 height 37
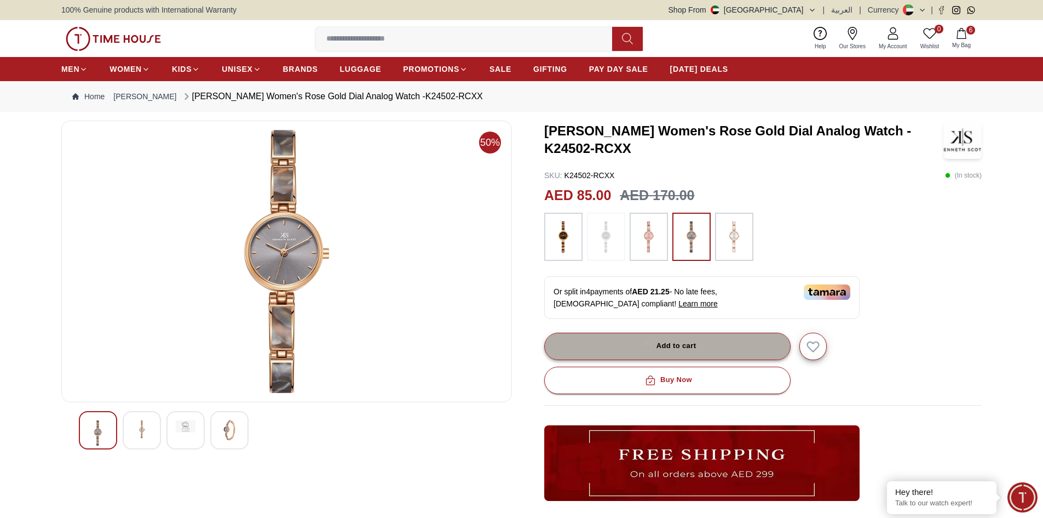
click at [661, 346] on div "Add to cart" at bounding box center [668, 346] width 58 height 13
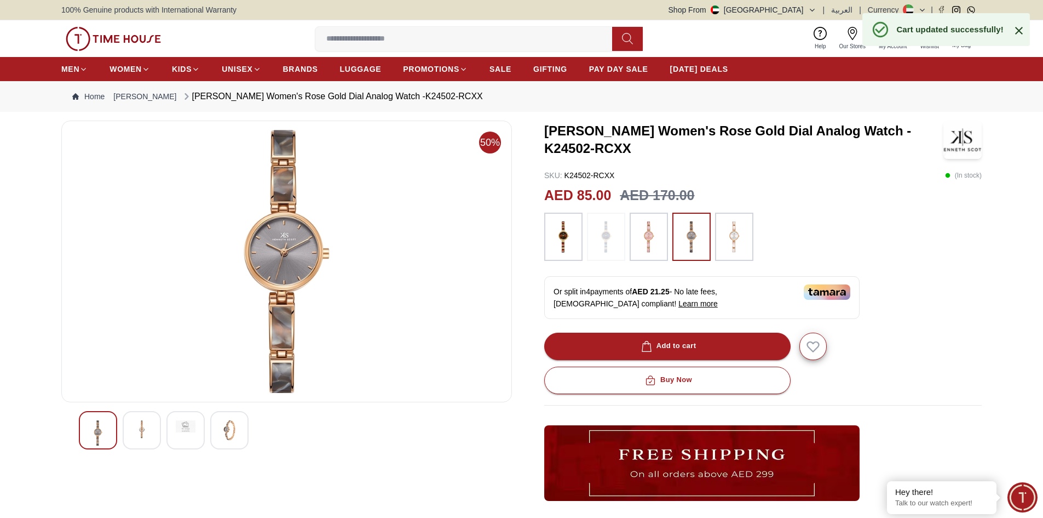
click at [1019, 25] on icon at bounding box center [1019, 30] width 13 height 13
click at [955, 31] on button "7 My Bag" at bounding box center [962, 39] width 32 height 26
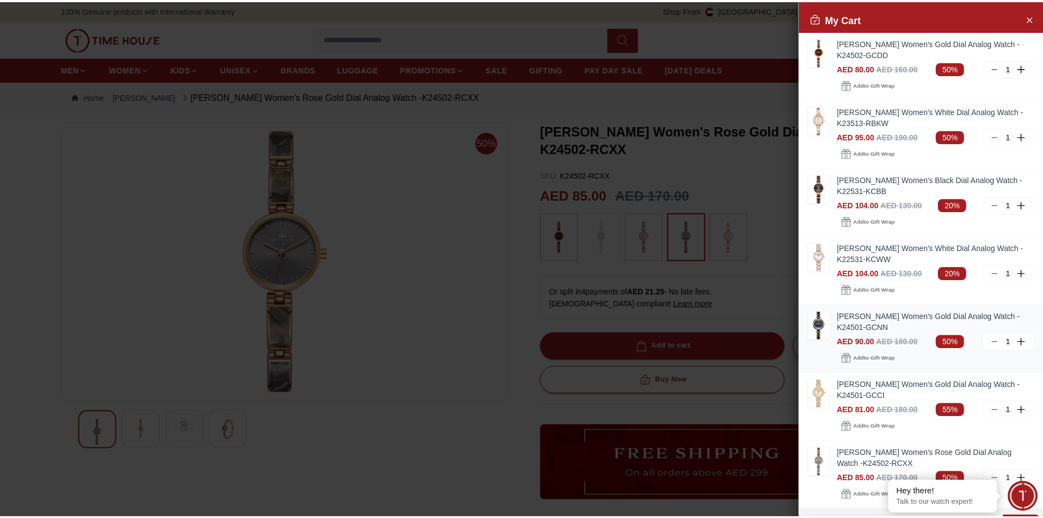
scroll to position [220, 0]
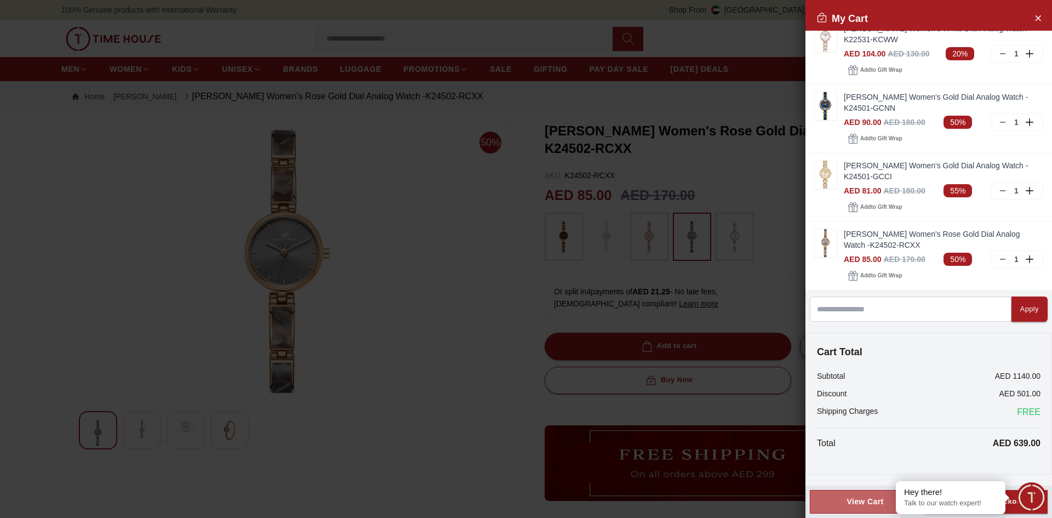
click at [843, 503] on div "View Cart" at bounding box center [865, 501] width 92 height 11
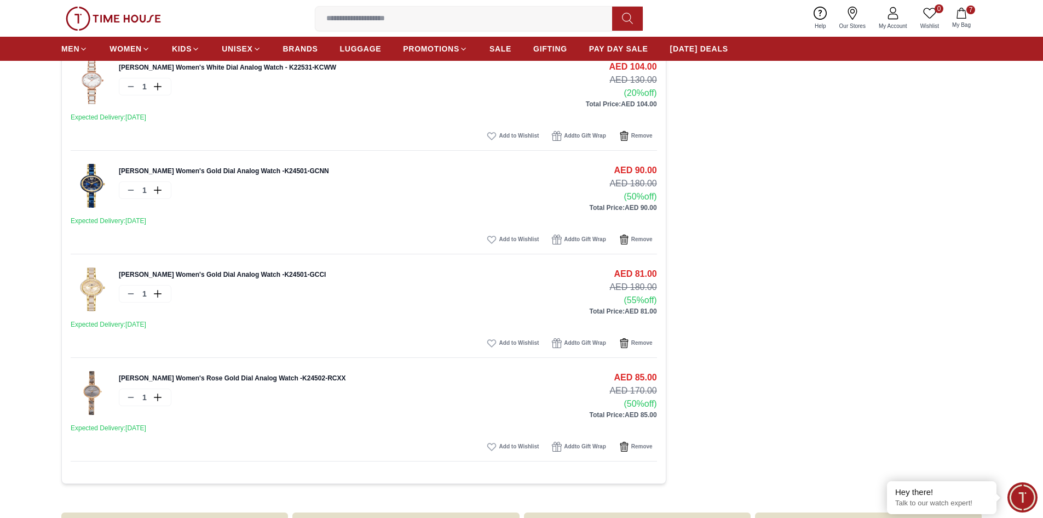
scroll to position [438, 0]
click at [640, 340] on span "Remove" at bounding box center [642, 341] width 21 height 11
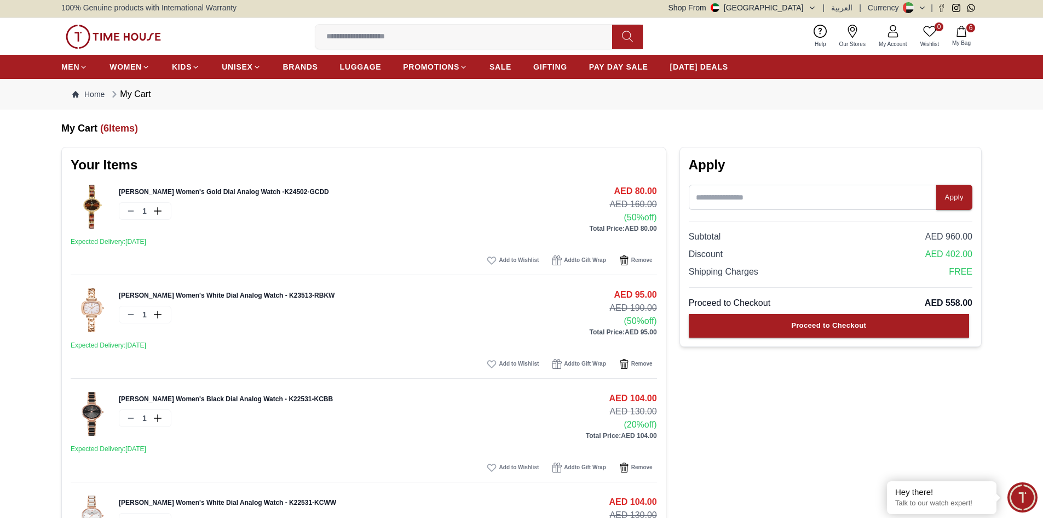
scroll to position [0, 0]
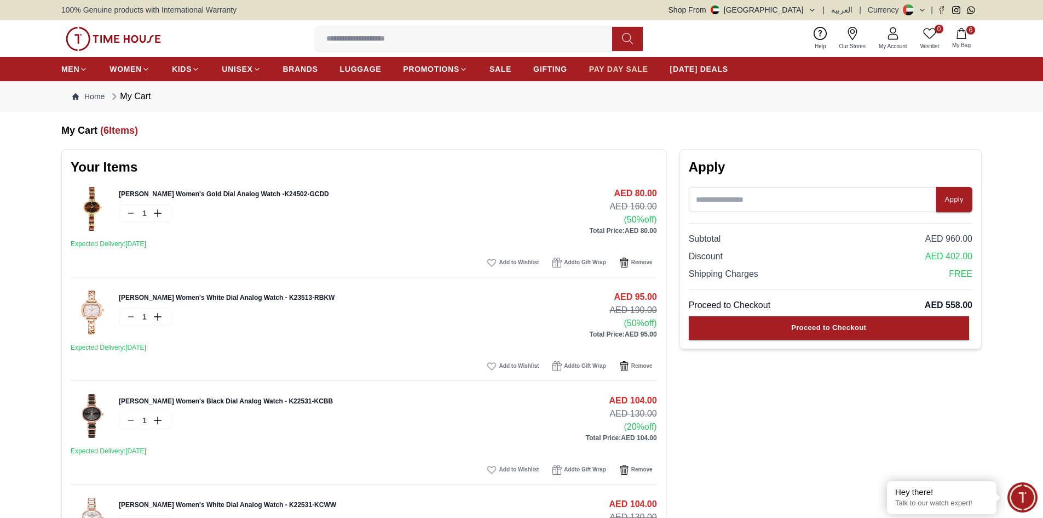
click at [622, 66] on span "PAY DAY SALE" at bounding box center [618, 69] width 59 height 11
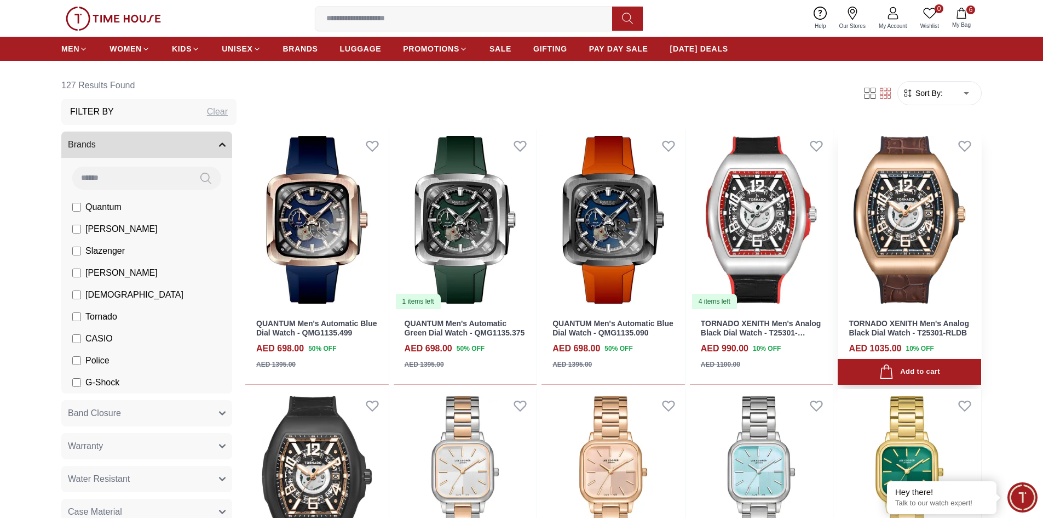
scroll to position [383, 0]
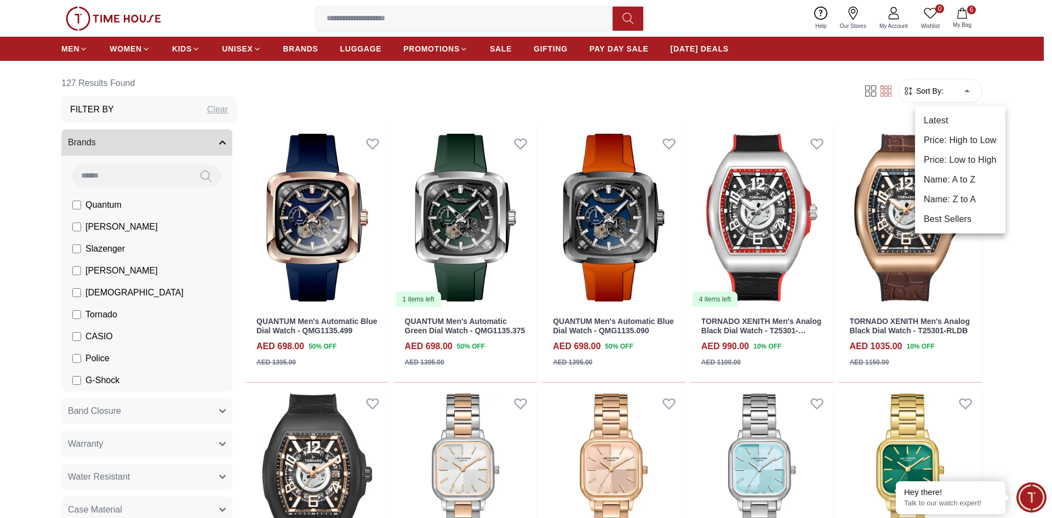
click at [961, 160] on li "Price: Low to High" at bounding box center [960, 160] width 90 height 20
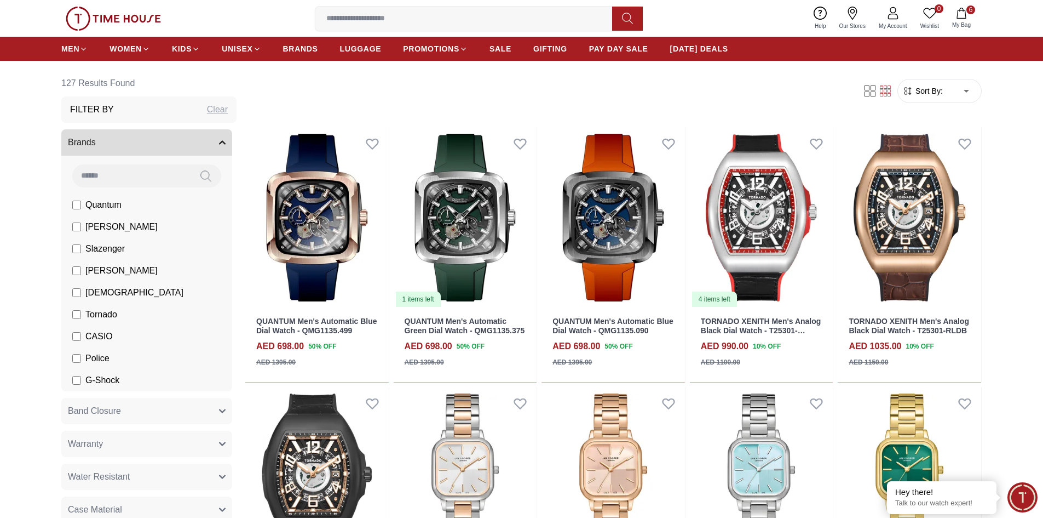
type input "*"
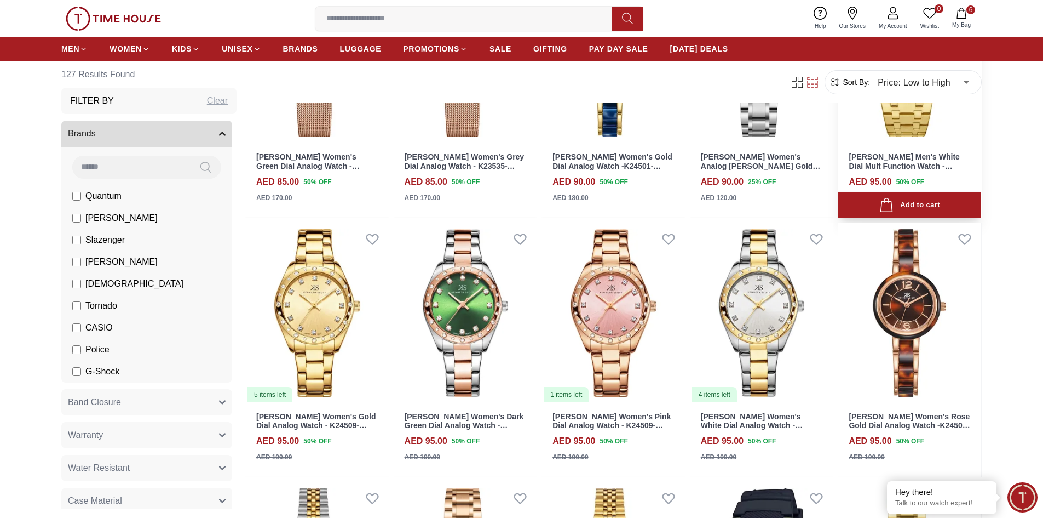
scroll to position [986, 0]
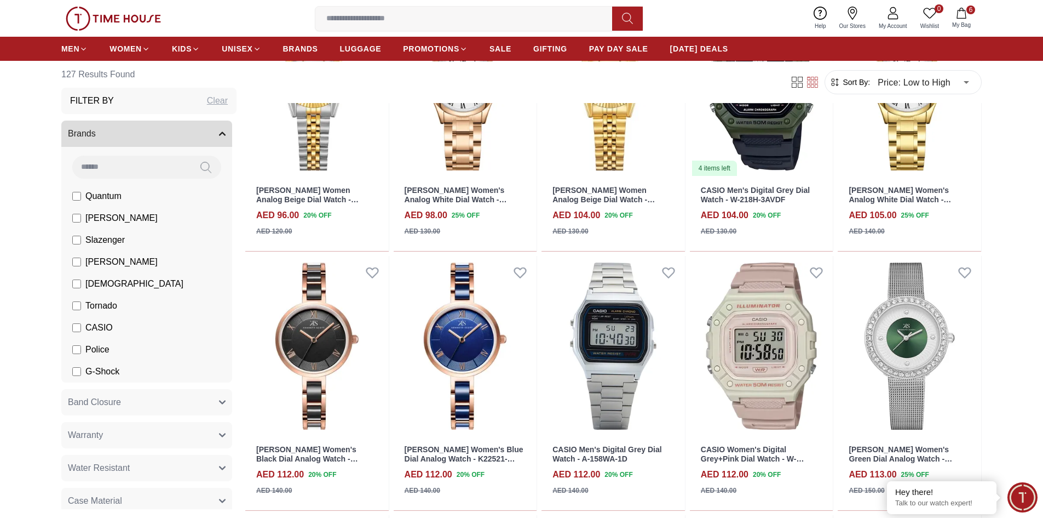
scroll to position [1424, 0]
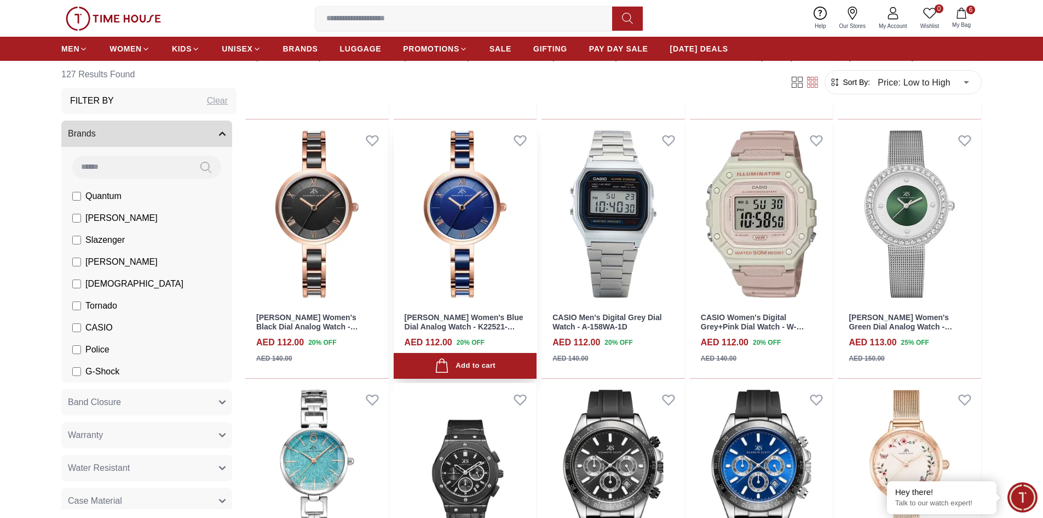
click at [480, 211] on img at bounding box center [466, 214] width 144 height 181
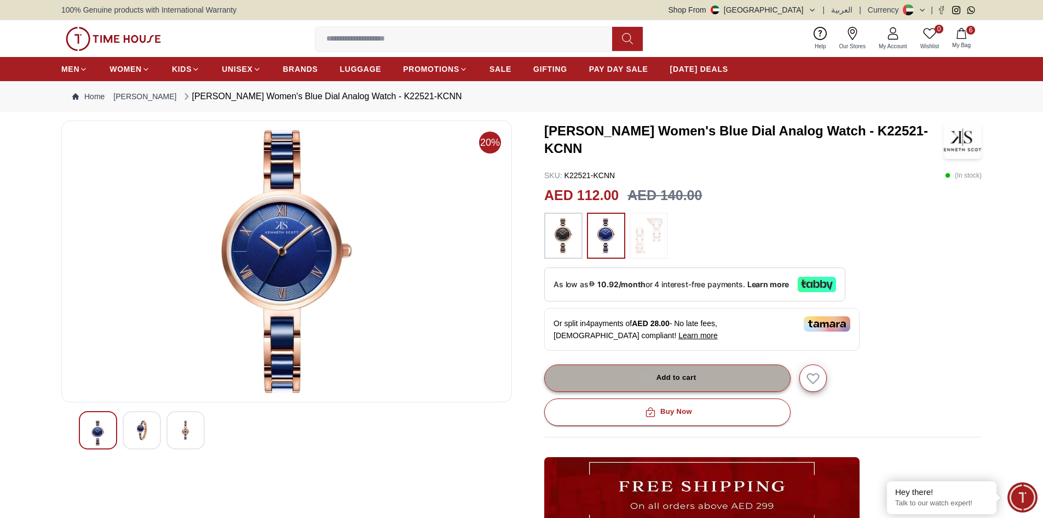
click at [674, 376] on div "Add to cart" at bounding box center [668, 377] width 58 height 13
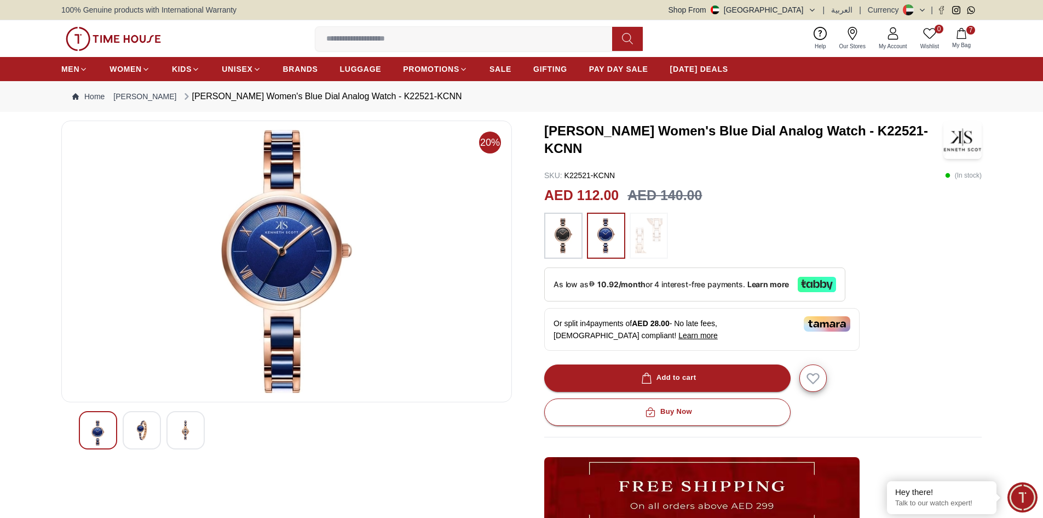
click at [962, 33] on icon "button" at bounding box center [961, 33] width 11 height 11
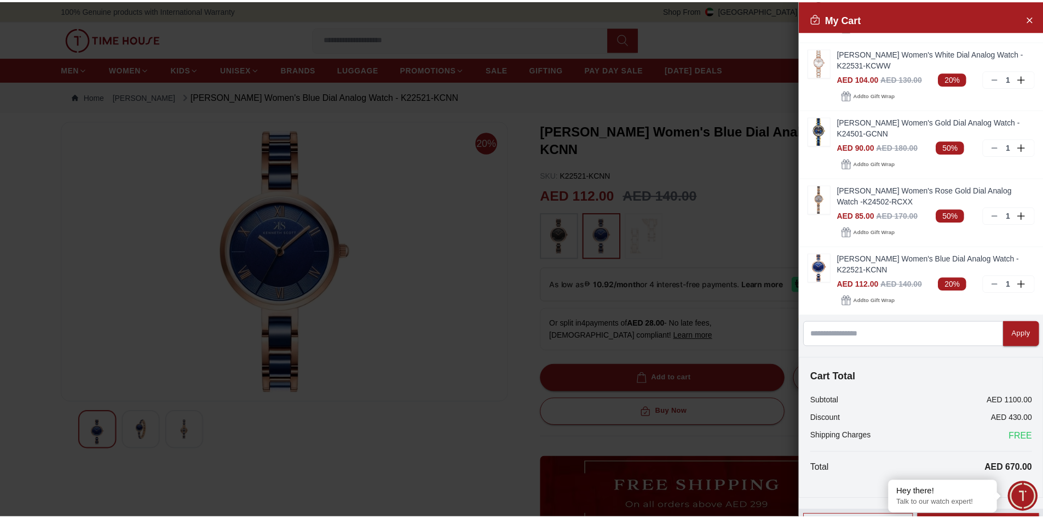
scroll to position [220, 0]
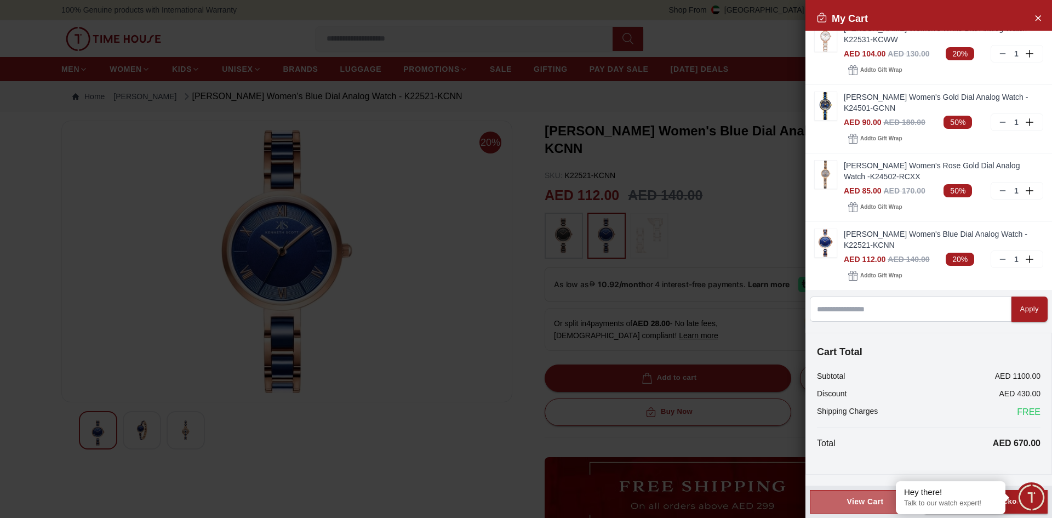
click at [853, 503] on div "View Cart" at bounding box center [865, 501] width 92 height 11
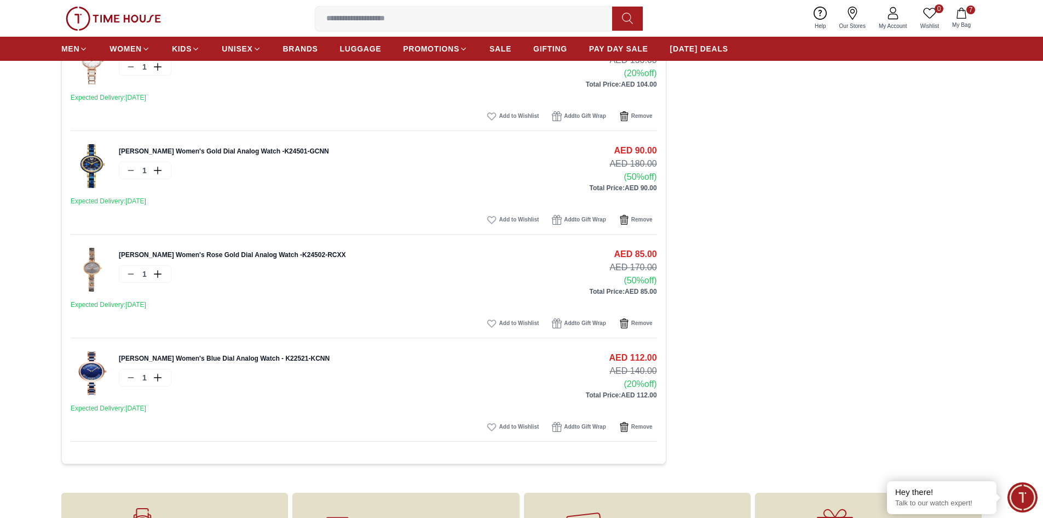
scroll to position [493, 0]
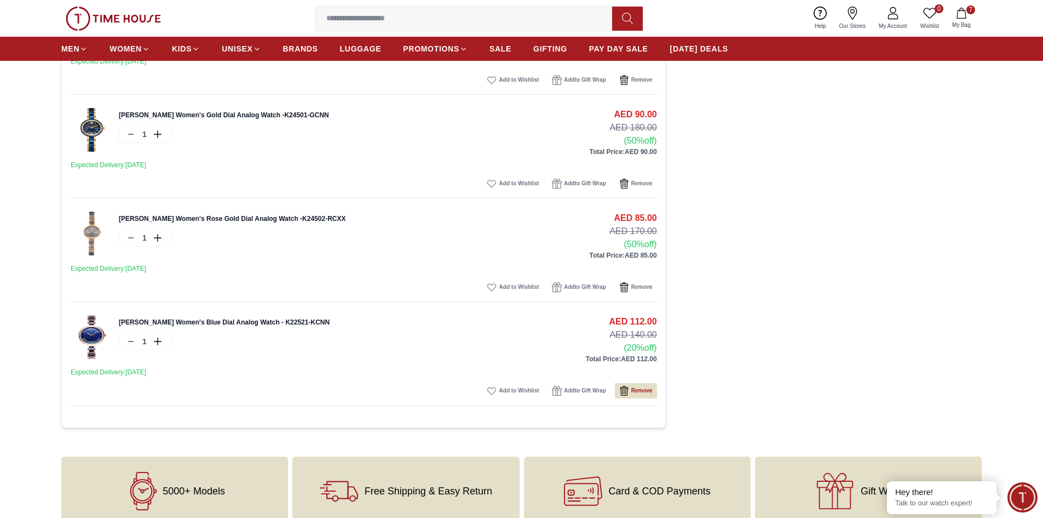
click at [640, 389] on span "Remove" at bounding box center [642, 390] width 21 height 11
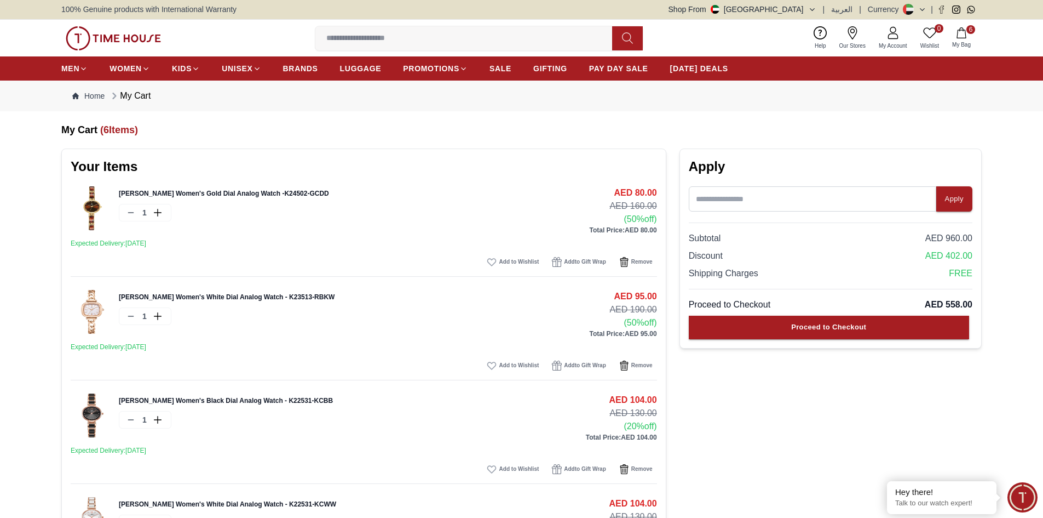
scroll to position [0, 0]
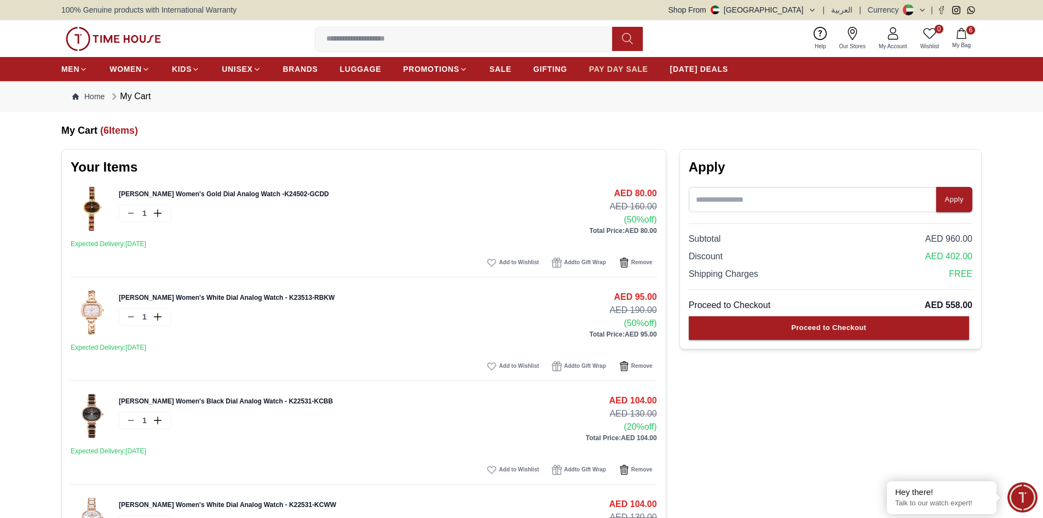
click at [634, 65] on span "PAY DAY SALE" at bounding box center [618, 69] width 59 height 11
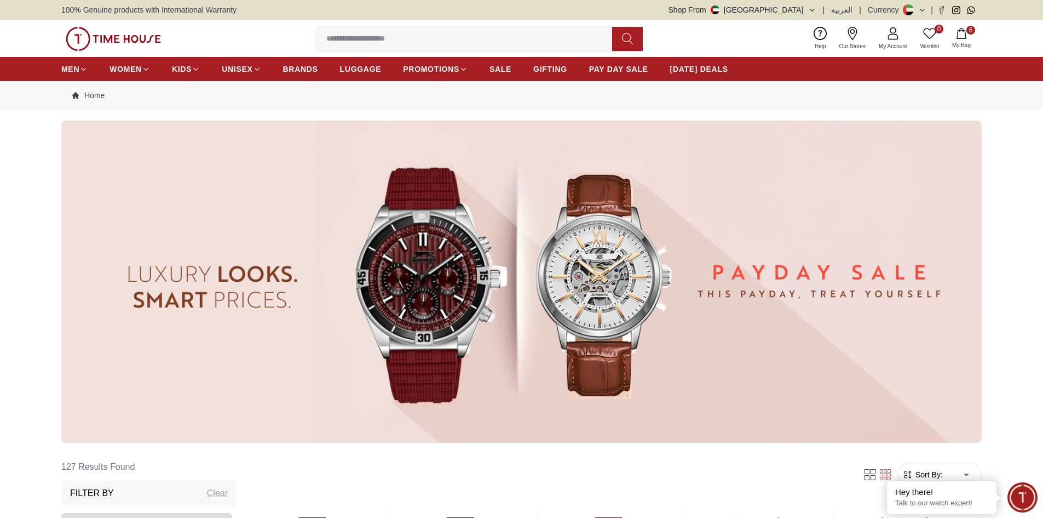
scroll to position [274, 0]
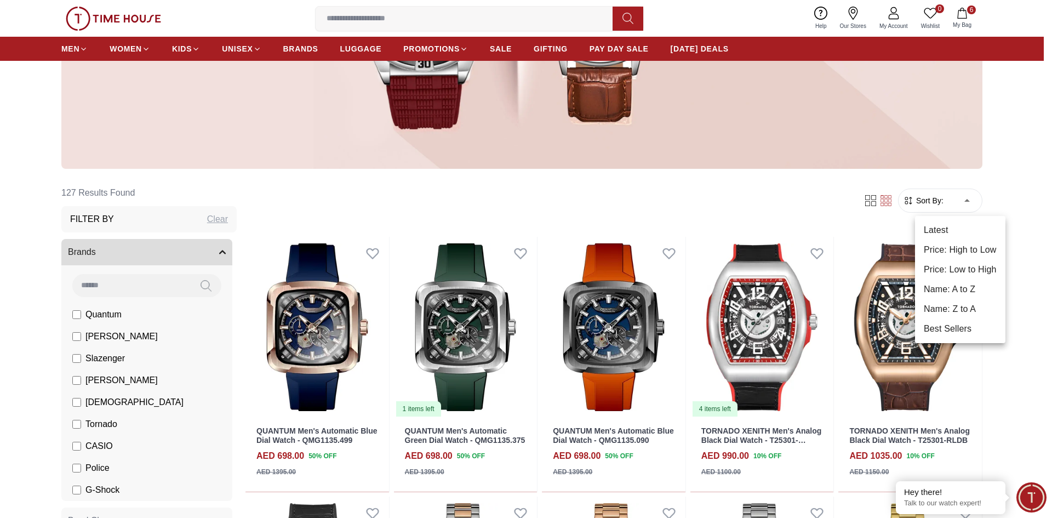
click at [958, 262] on li "Price: Low to High" at bounding box center [960, 270] width 90 height 20
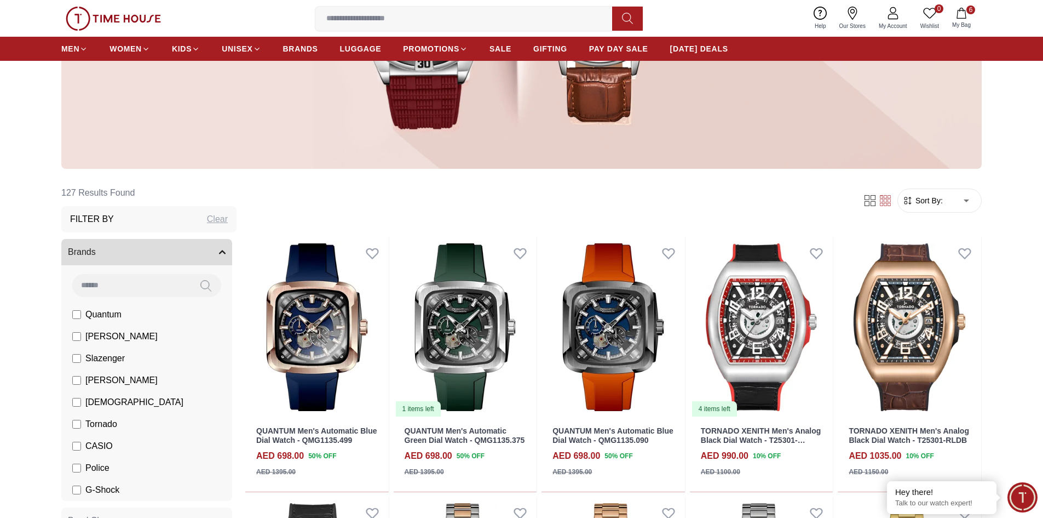
type input "*"
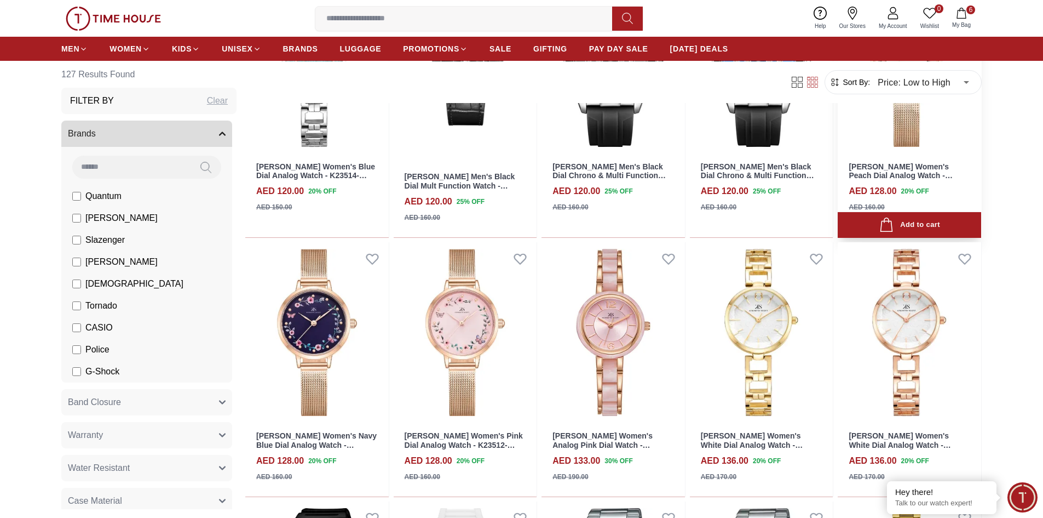
scroll to position [1862, 0]
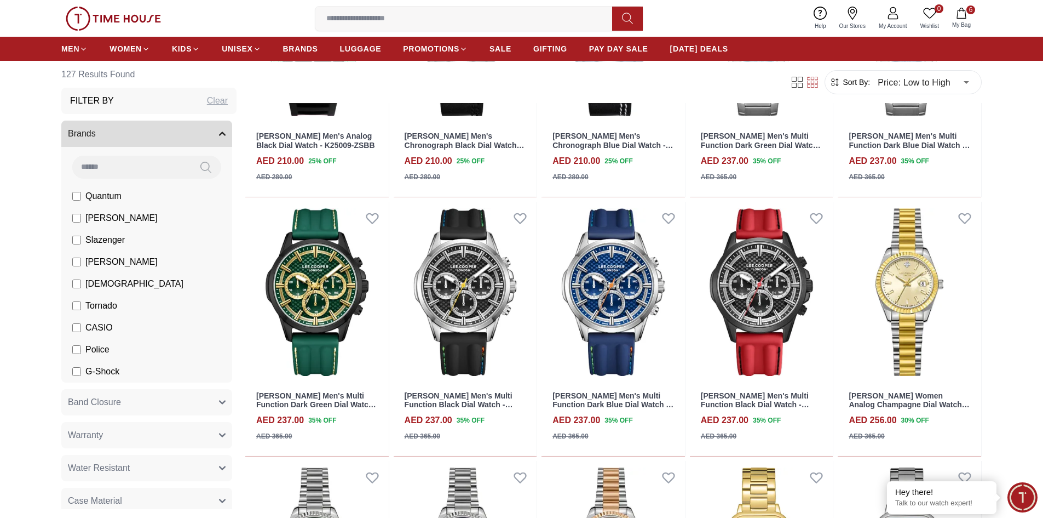
scroll to position [2958, 0]
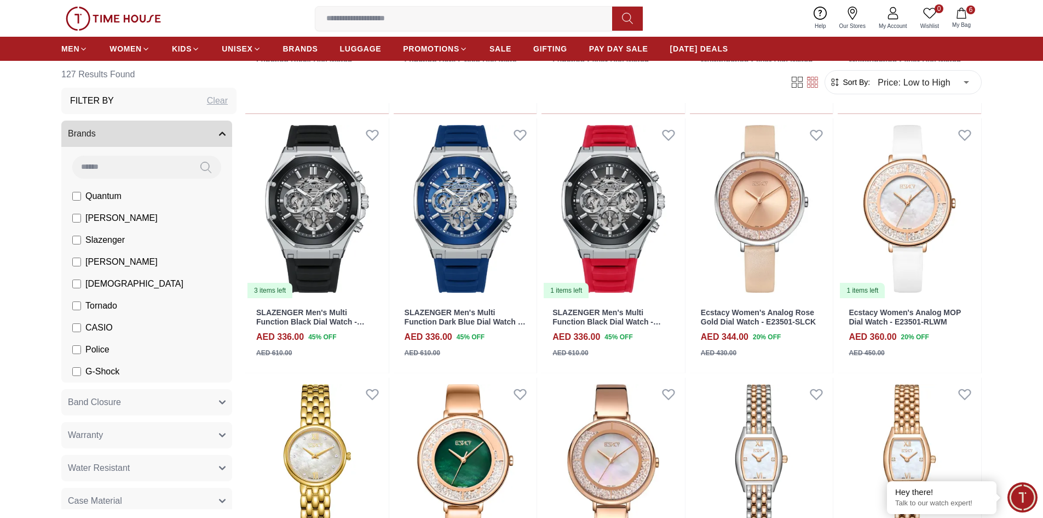
scroll to position [4053, 0]
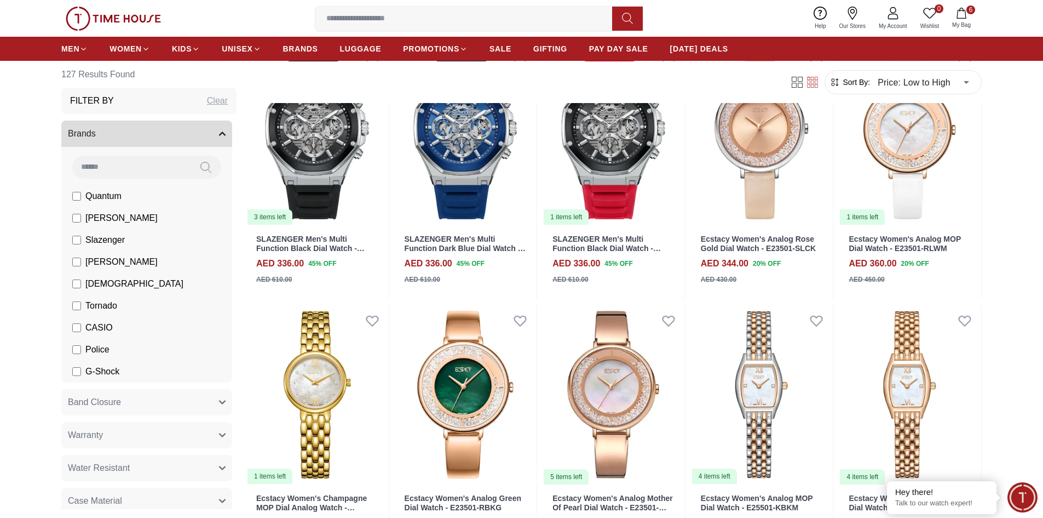
scroll to position [4273, 0]
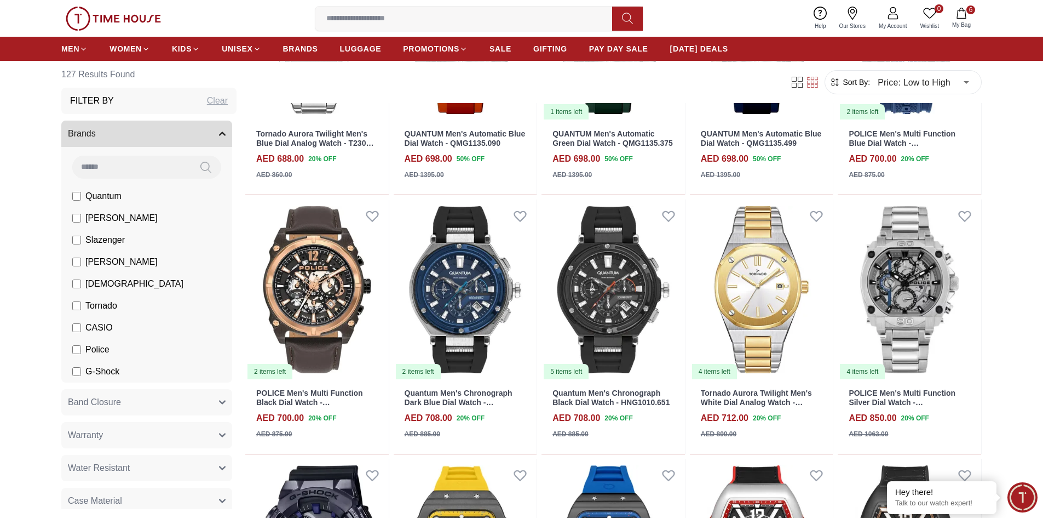
scroll to position [6255, 0]
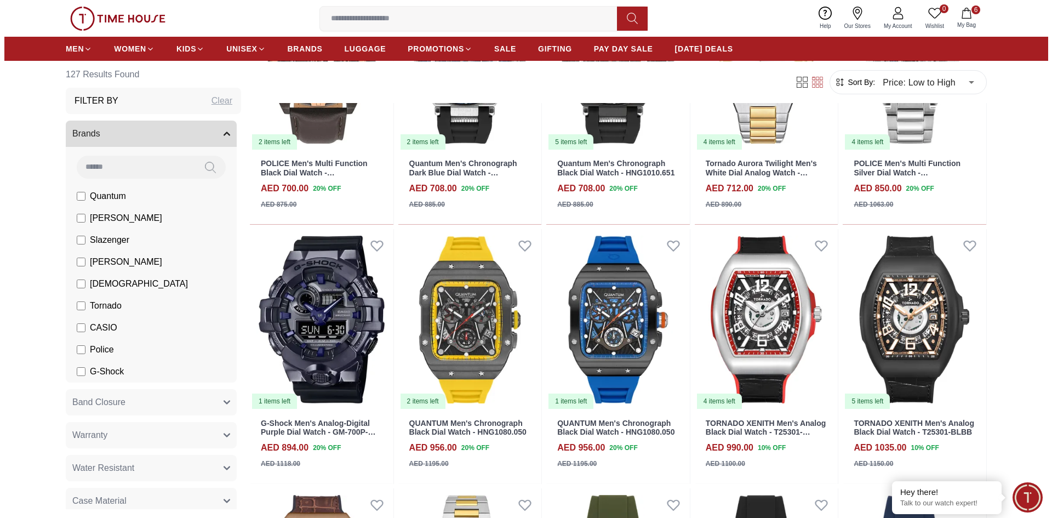
scroll to position [6409, 0]
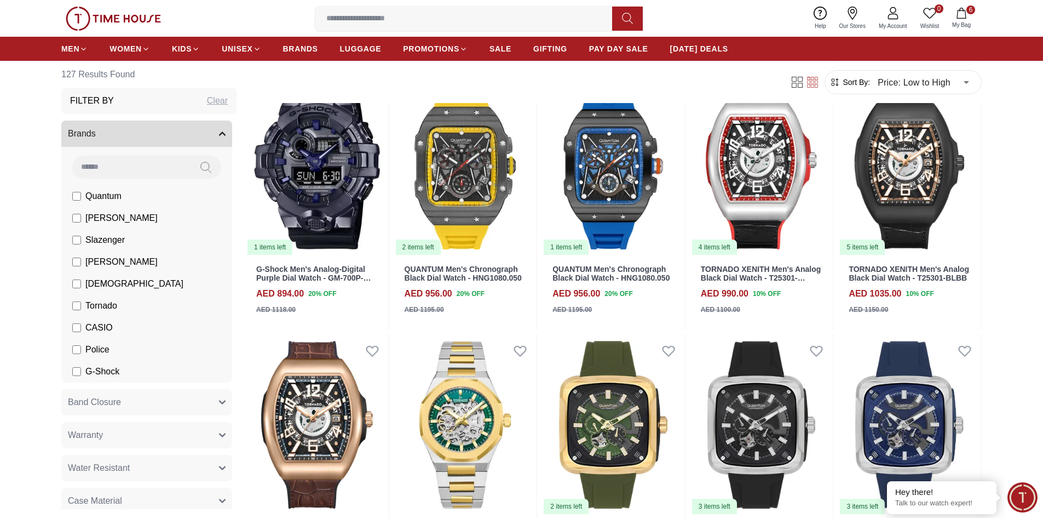
click at [965, 9] on icon "button" at bounding box center [961, 13] width 11 height 11
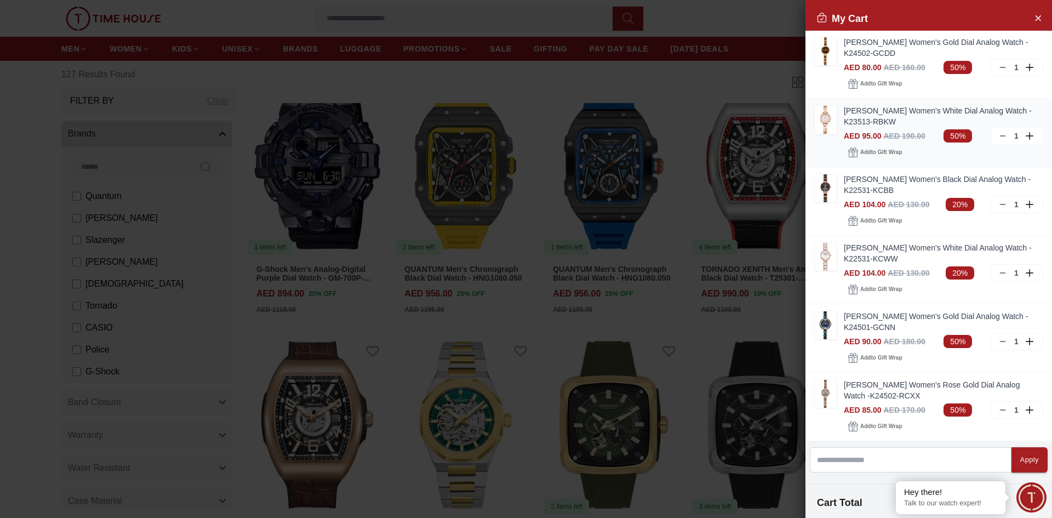
scroll to position [0, 0]
